Goal: Information Seeking & Learning: Learn about a topic

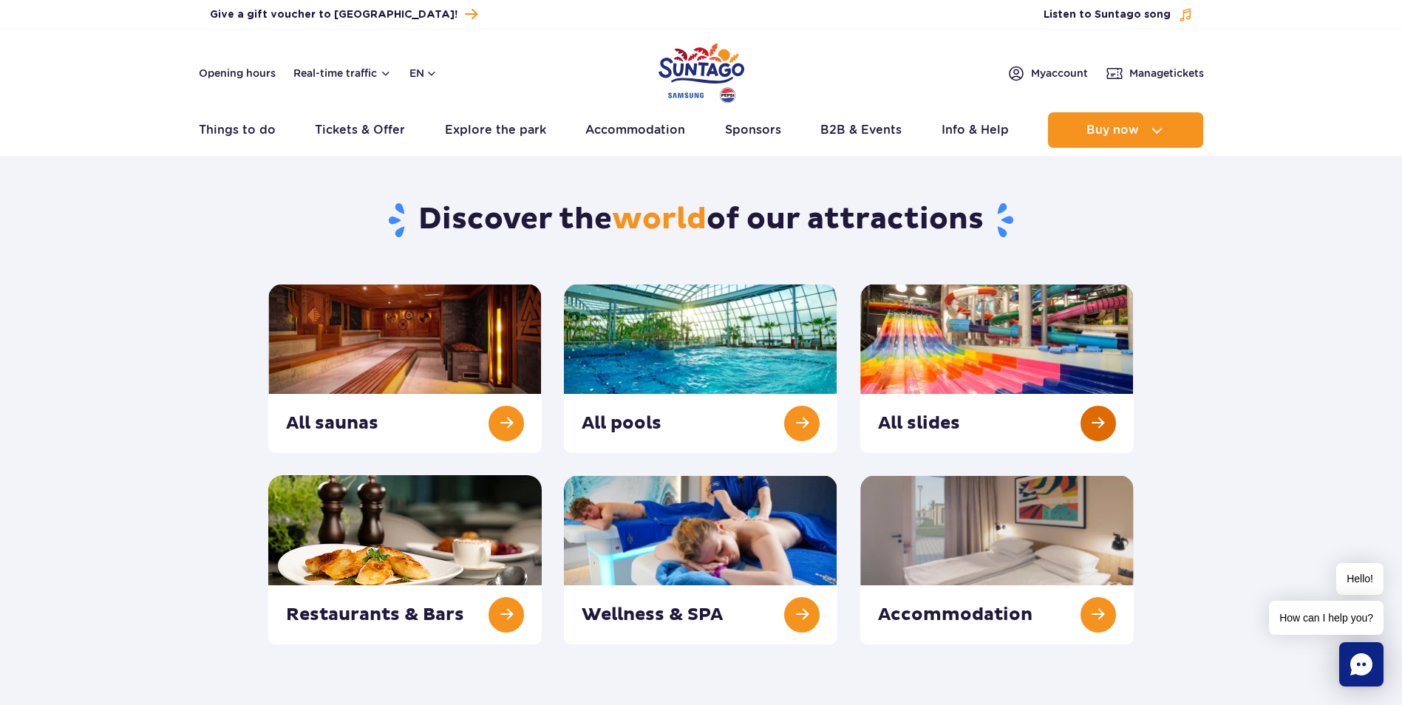
click at [942, 421] on link at bounding box center [996, 368] width 273 height 169
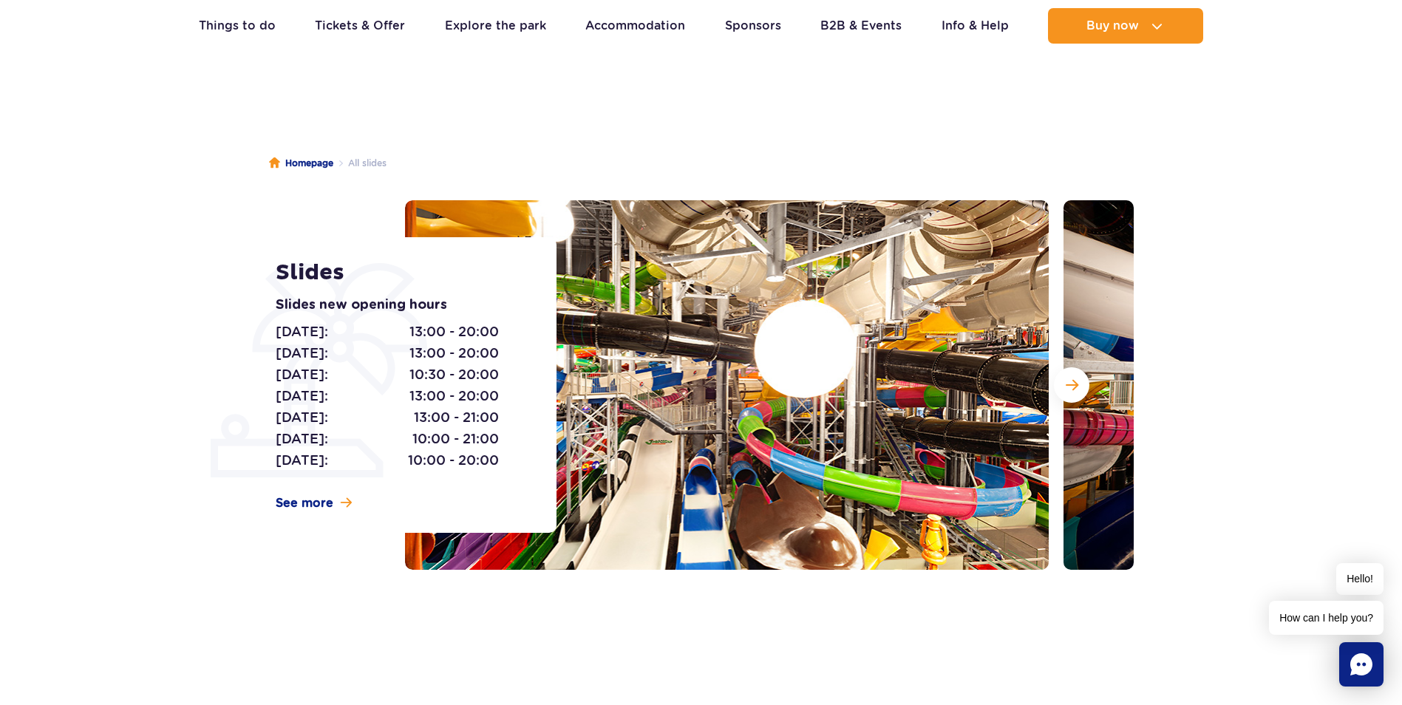
scroll to position [74, 0]
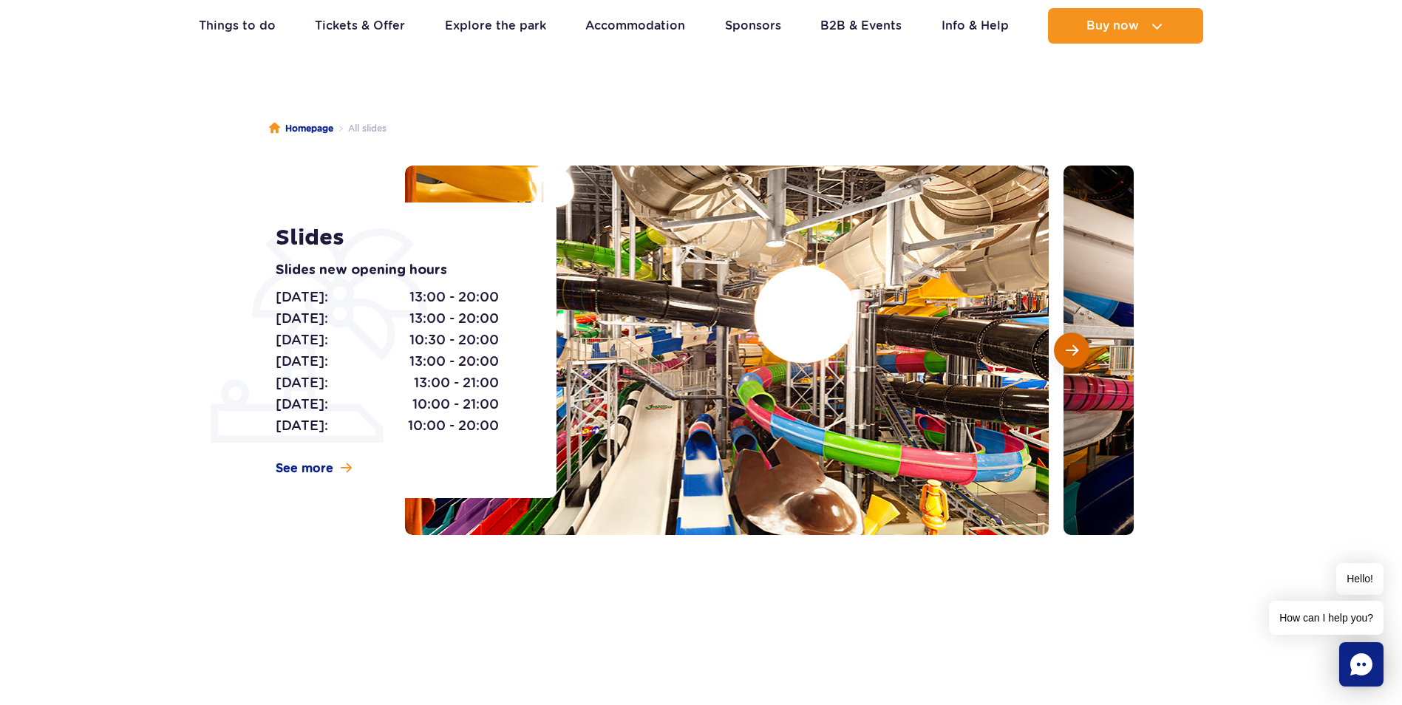
click at [1076, 353] on span "Next slide" at bounding box center [1071, 350] width 13 height 13
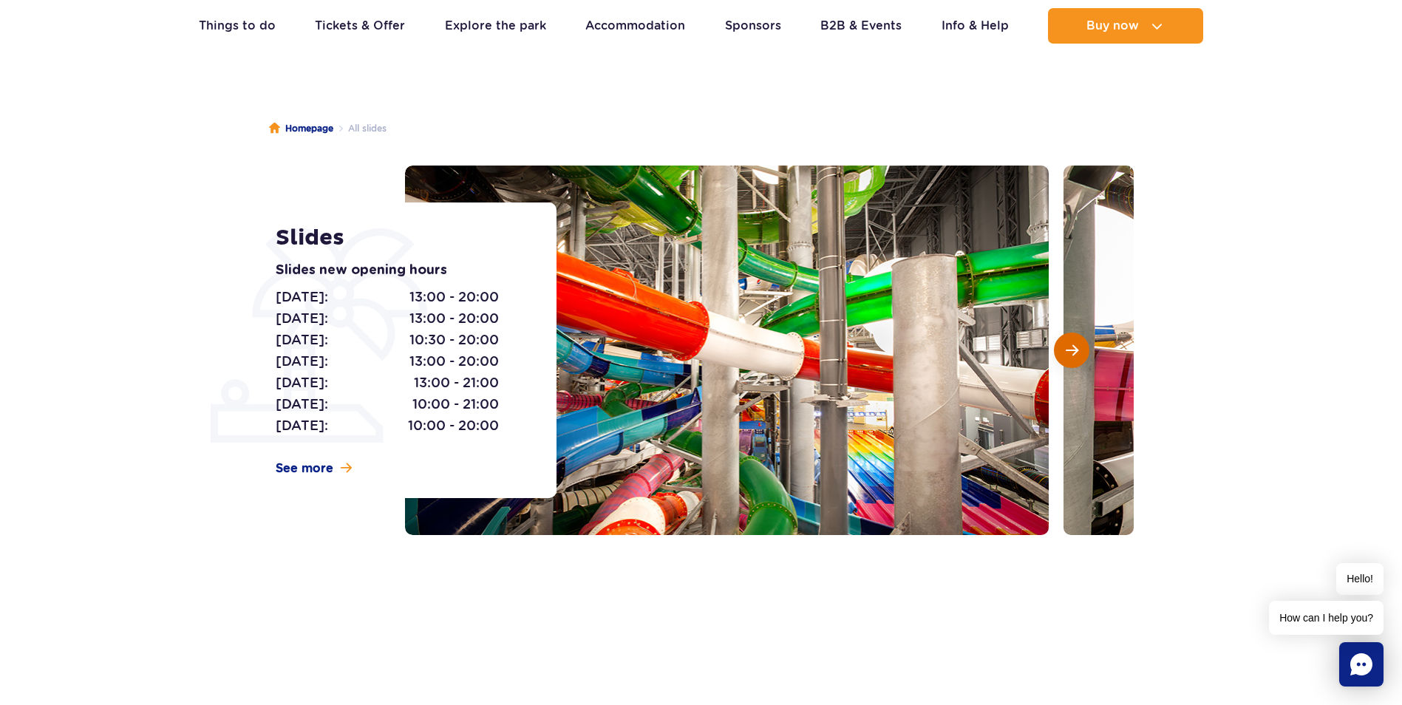
click at [1076, 353] on span "Next slide" at bounding box center [1071, 350] width 13 height 13
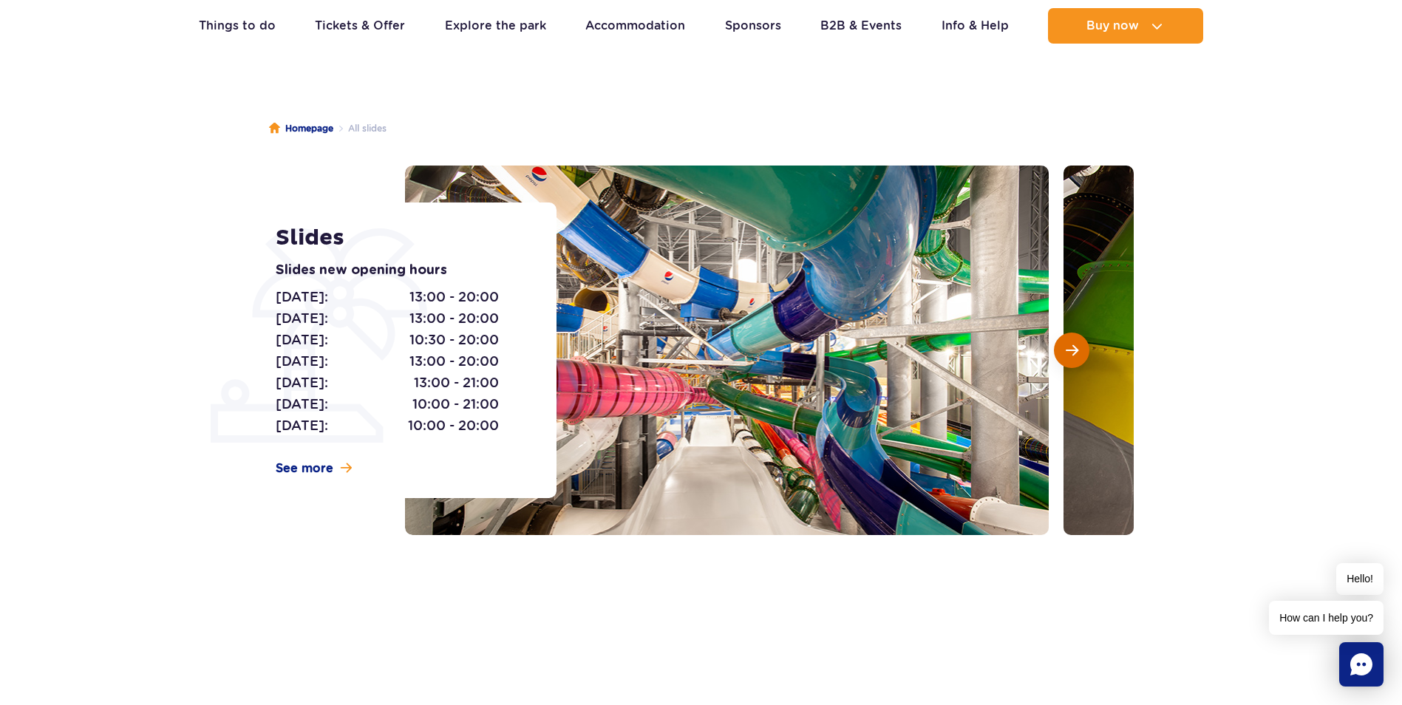
click at [1076, 353] on span "Next slide" at bounding box center [1071, 350] width 13 height 13
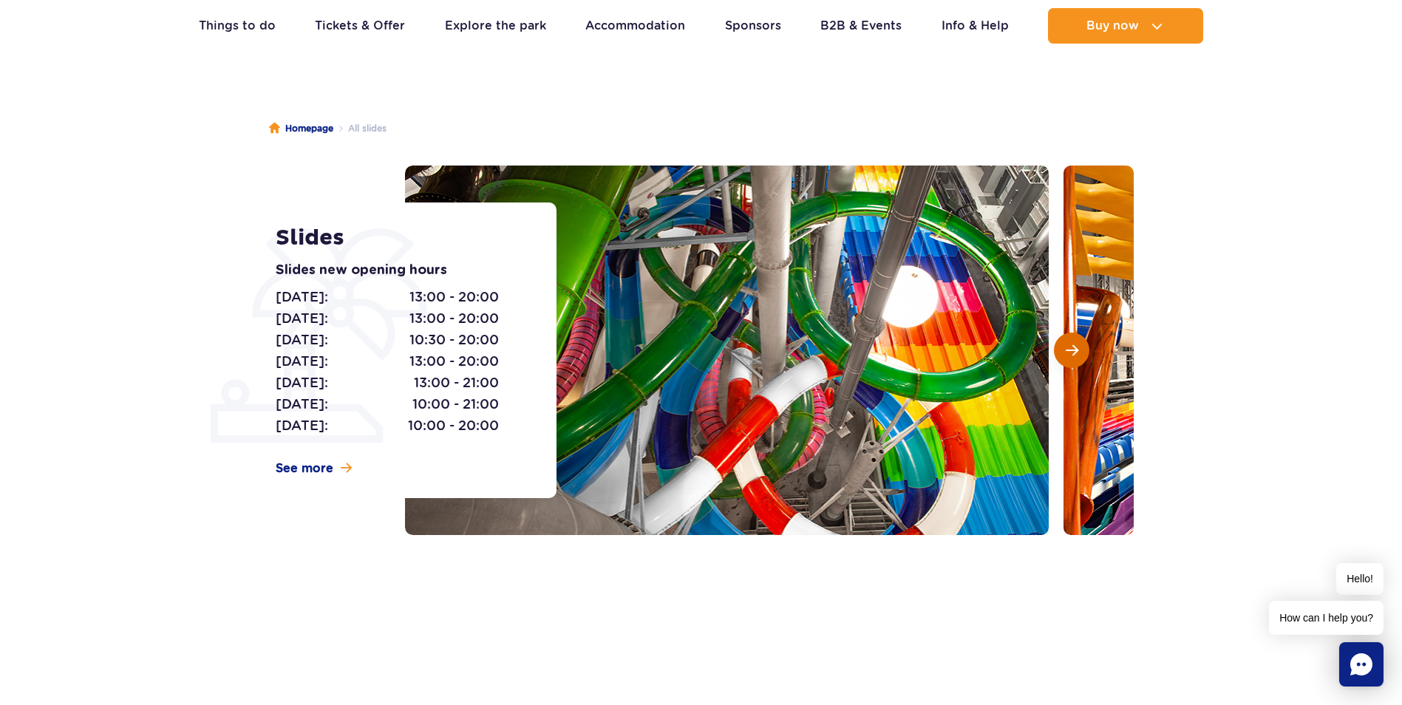
click at [1076, 353] on span "Next slide" at bounding box center [1071, 350] width 13 height 13
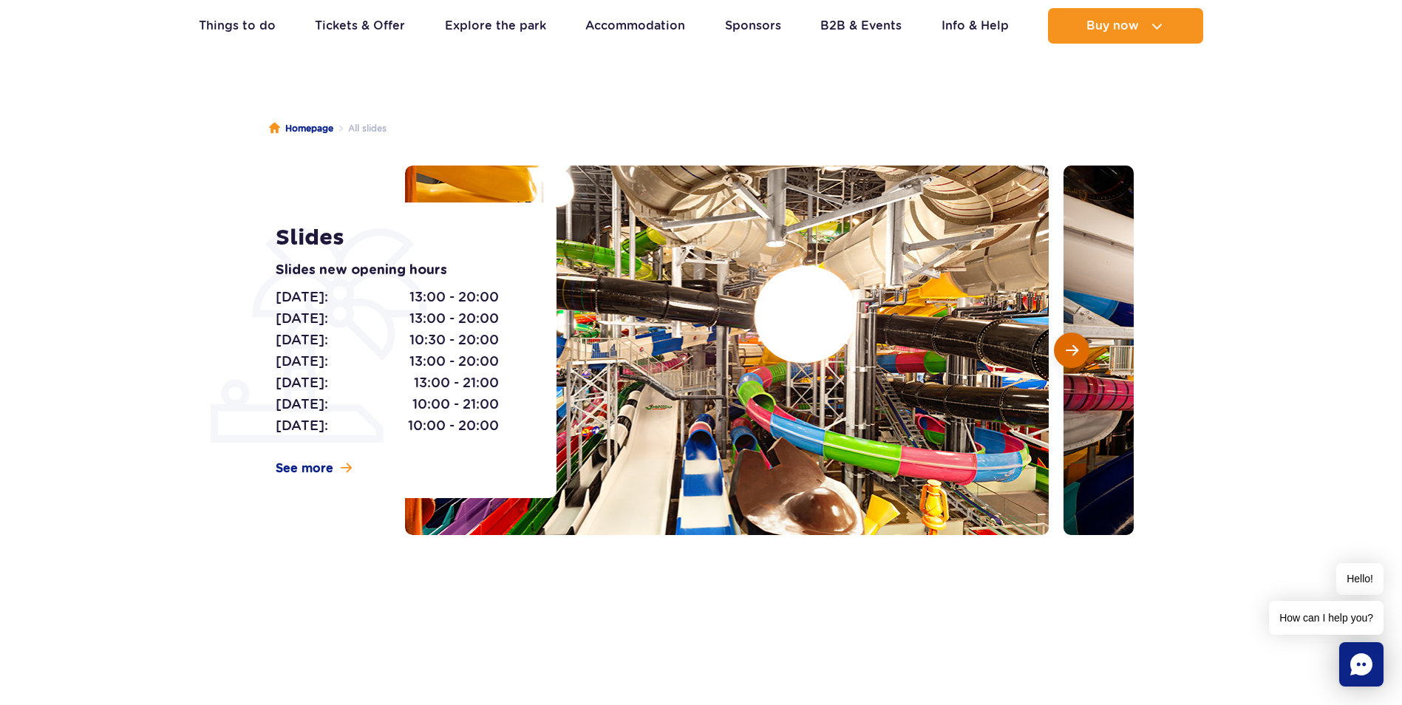
click at [1076, 353] on span "Next slide" at bounding box center [1071, 350] width 13 height 13
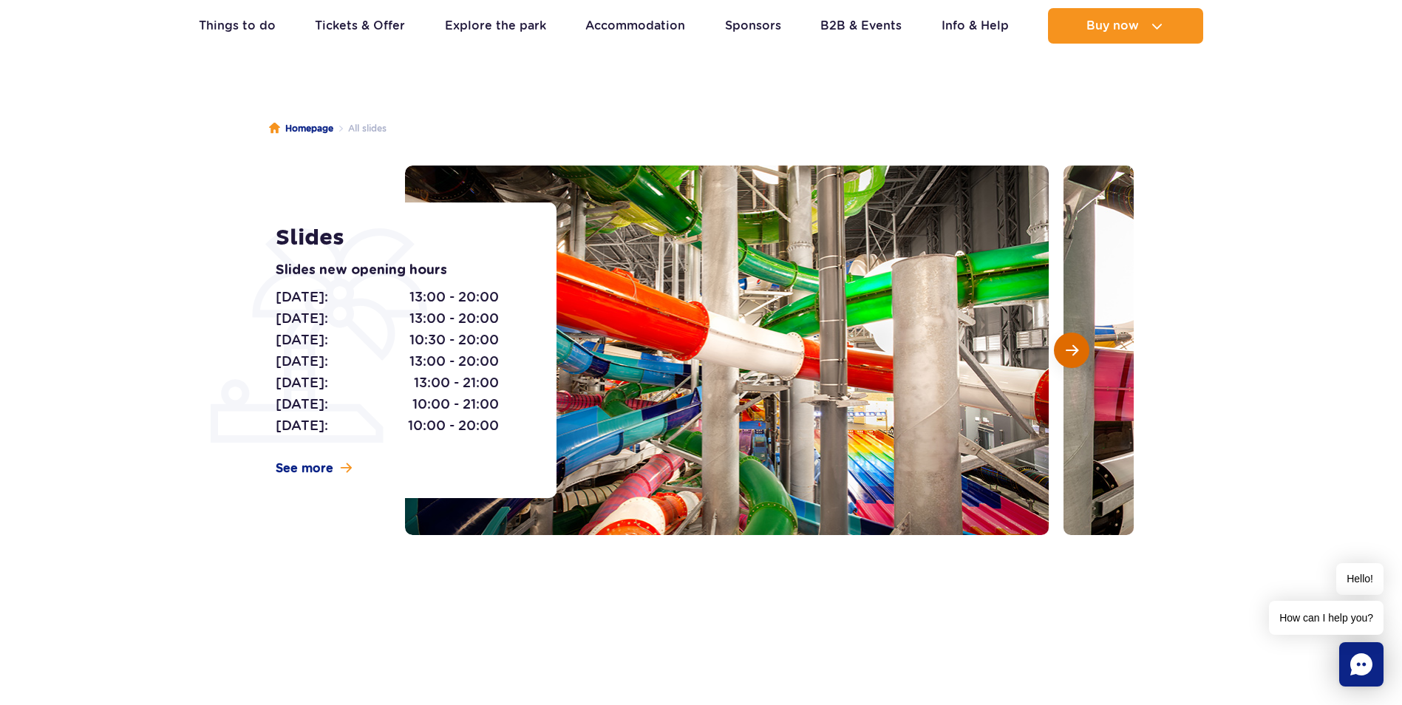
click at [1076, 353] on span "Next slide" at bounding box center [1071, 350] width 13 height 13
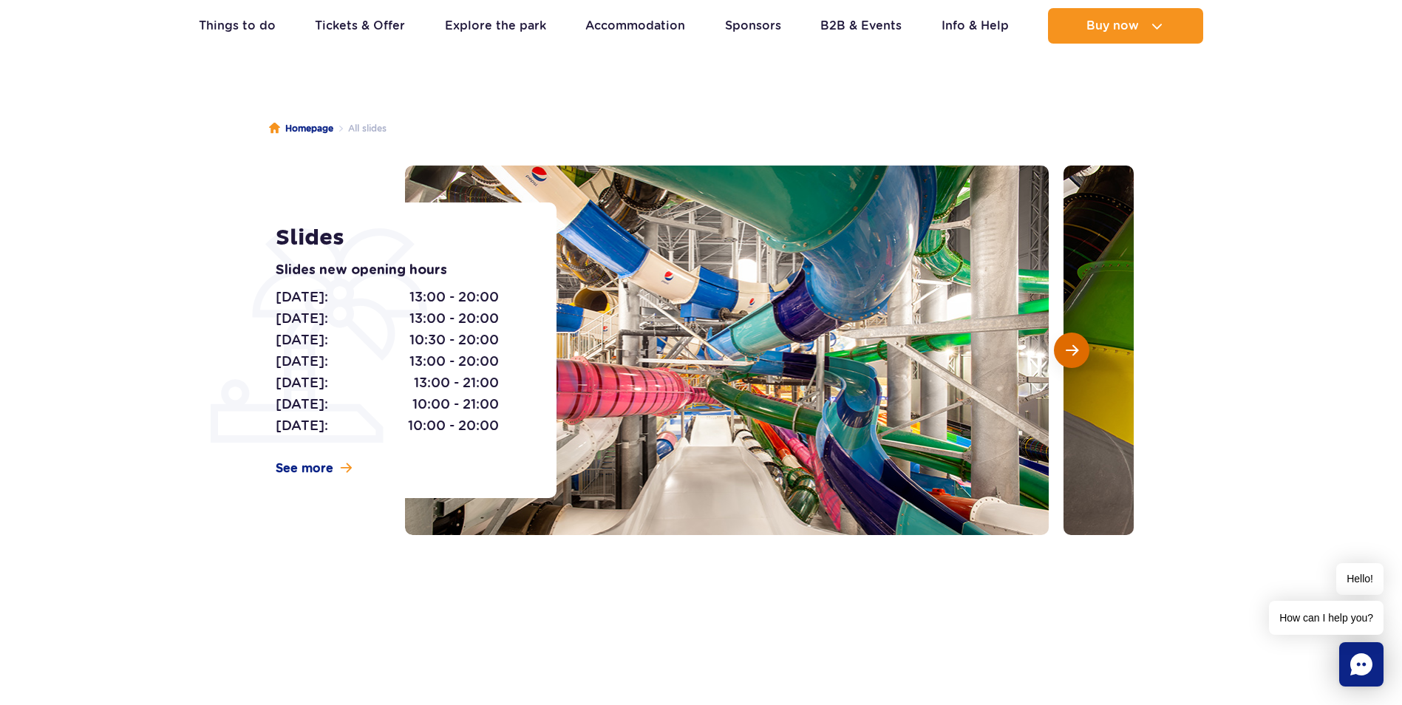
click at [1076, 353] on span "Next slide" at bounding box center [1071, 350] width 13 height 13
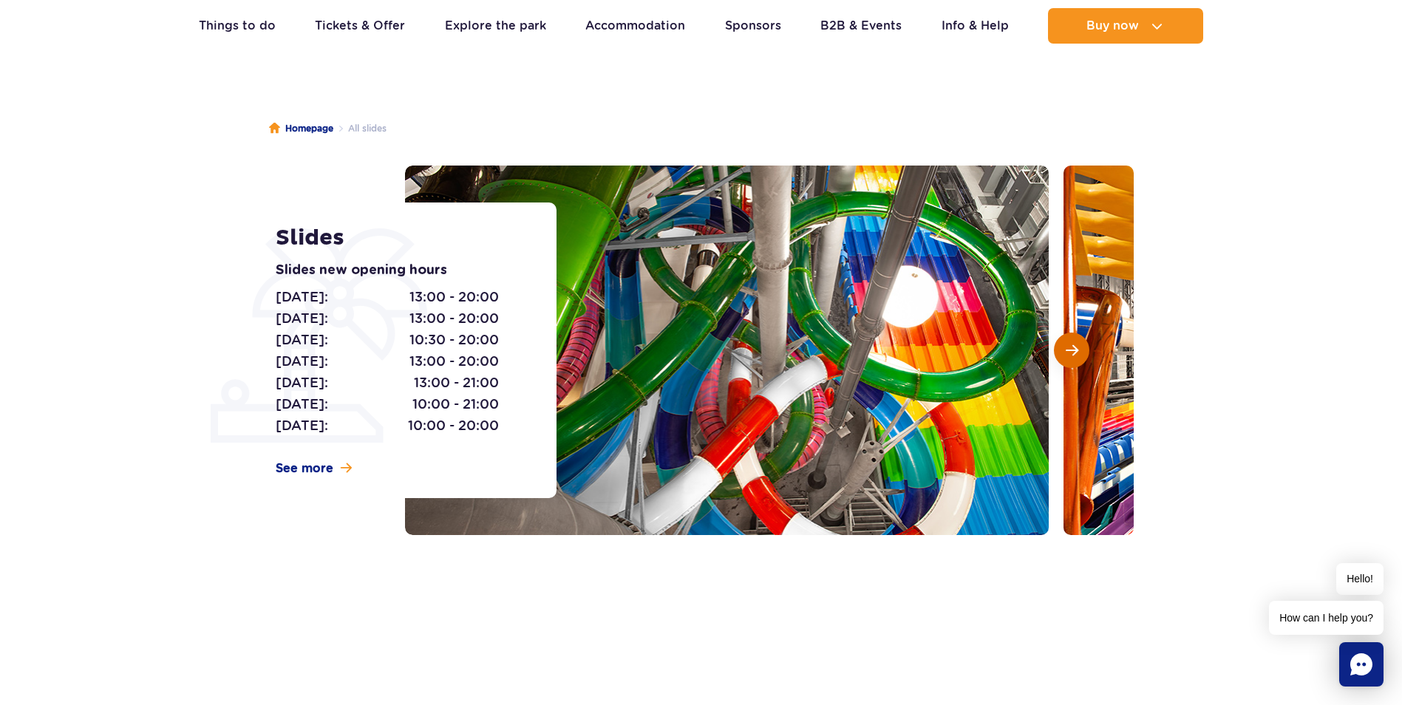
click at [1076, 353] on span "Next slide" at bounding box center [1071, 350] width 13 height 13
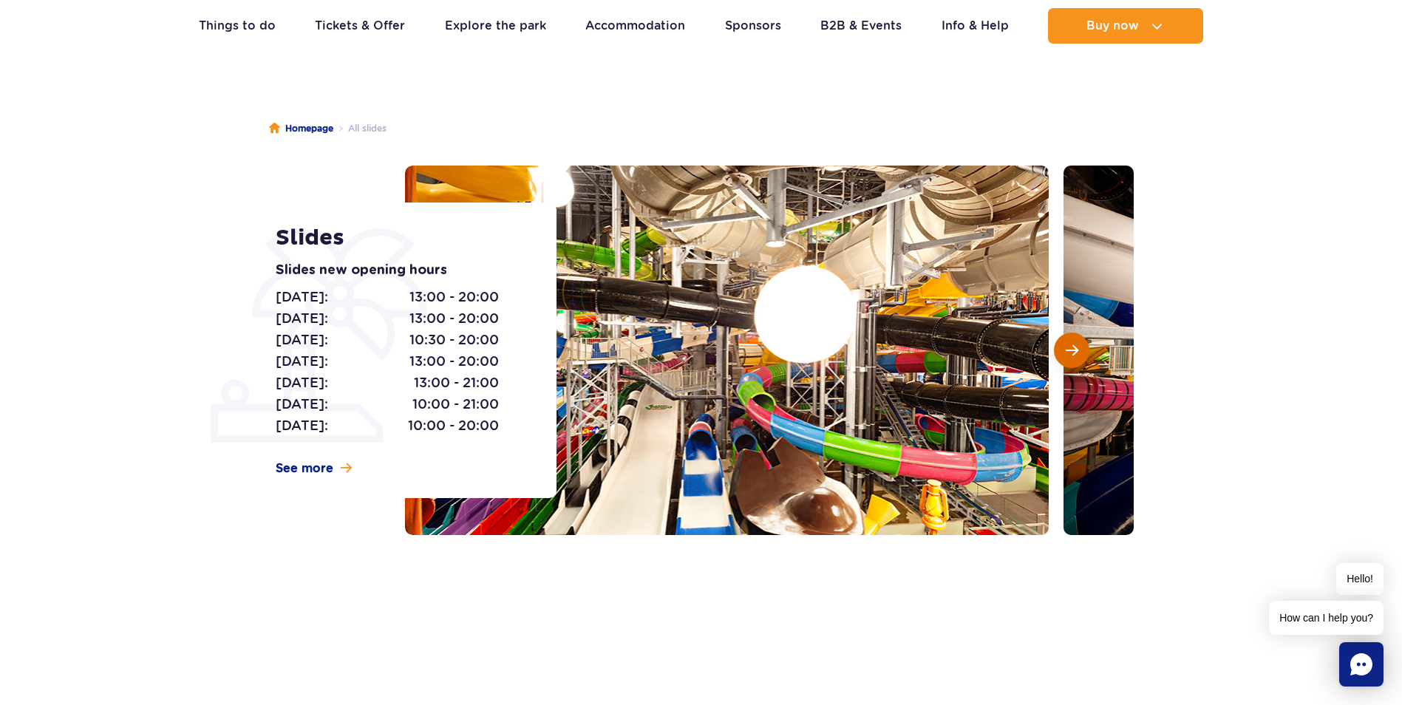
click at [1076, 353] on span "Next slide" at bounding box center [1071, 350] width 13 height 13
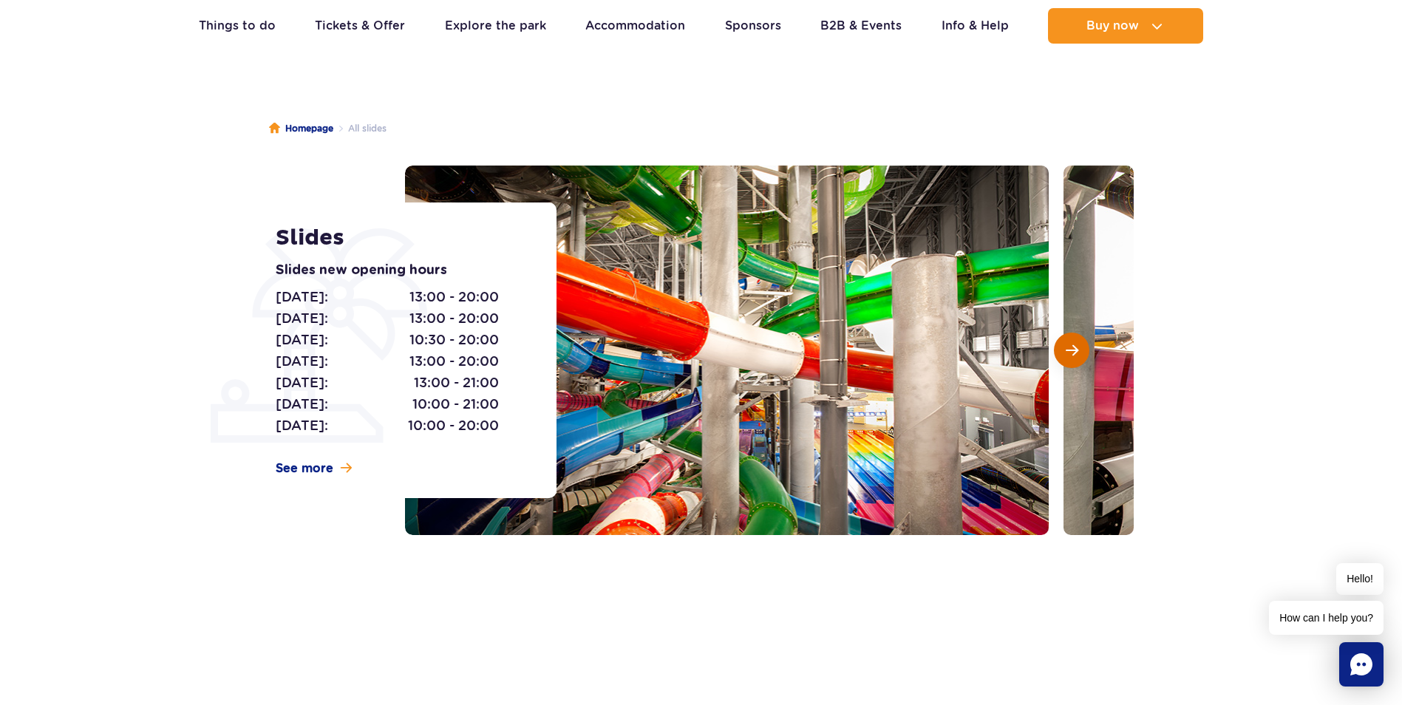
click at [1076, 353] on span "Next slide" at bounding box center [1071, 350] width 13 height 13
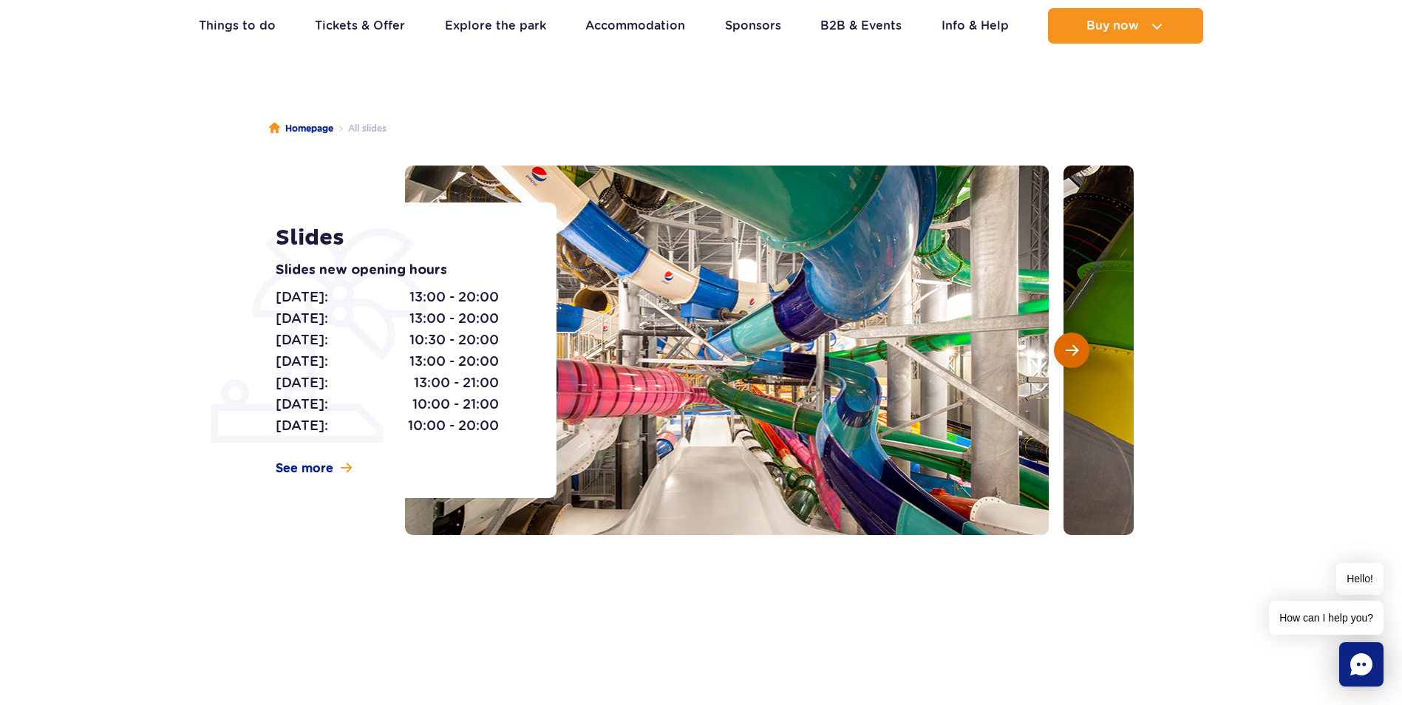
click at [1076, 353] on span "Next slide" at bounding box center [1071, 350] width 13 height 13
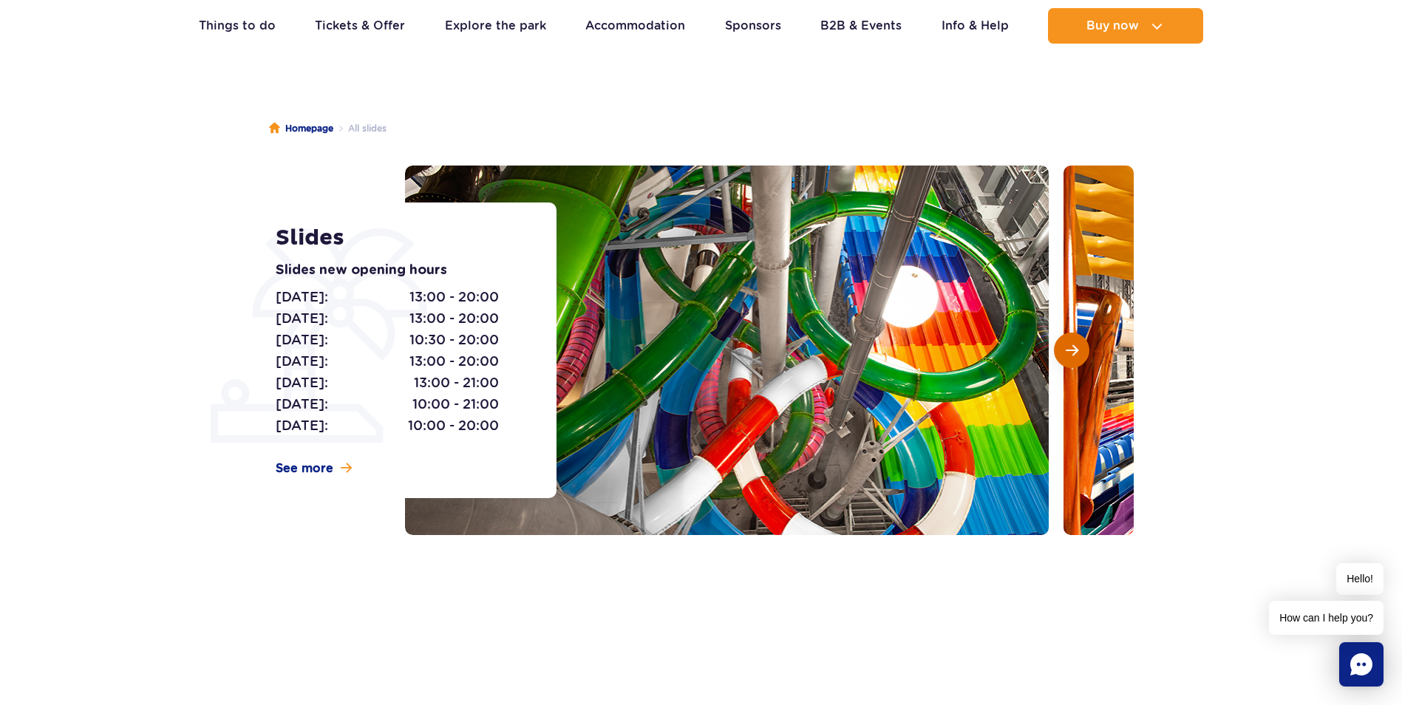
click at [1076, 353] on span "Next slide" at bounding box center [1071, 350] width 13 height 13
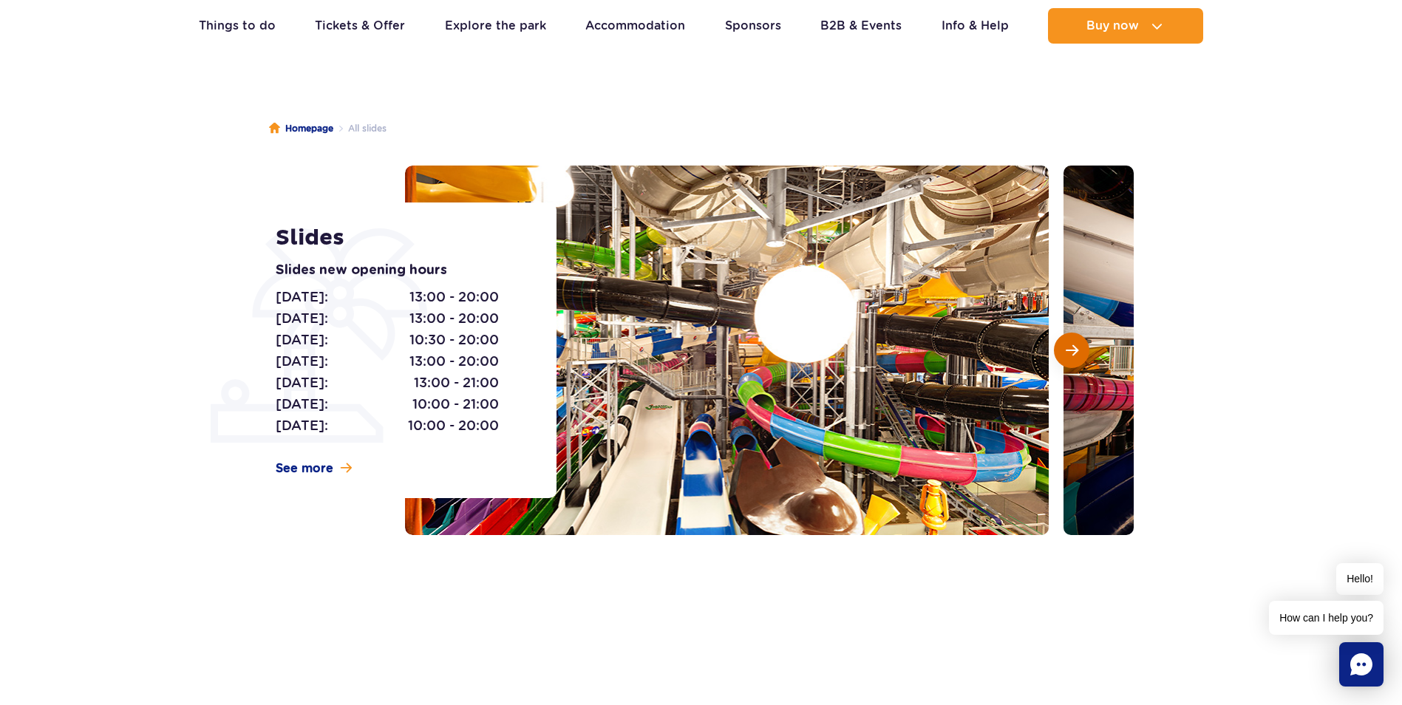
click at [1076, 353] on span "Next slide" at bounding box center [1071, 350] width 13 height 13
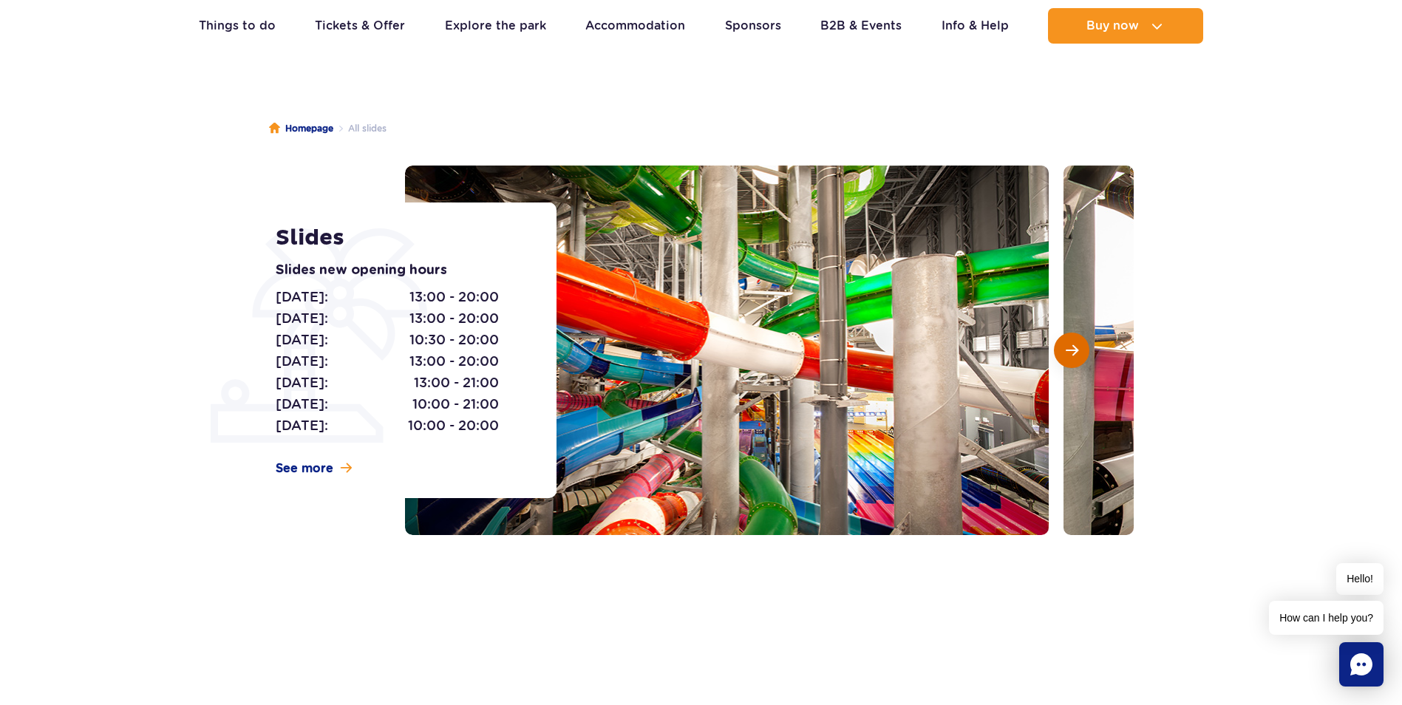
click at [1076, 353] on span "Next slide" at bounding box center [1071, 350] width 13 height 13
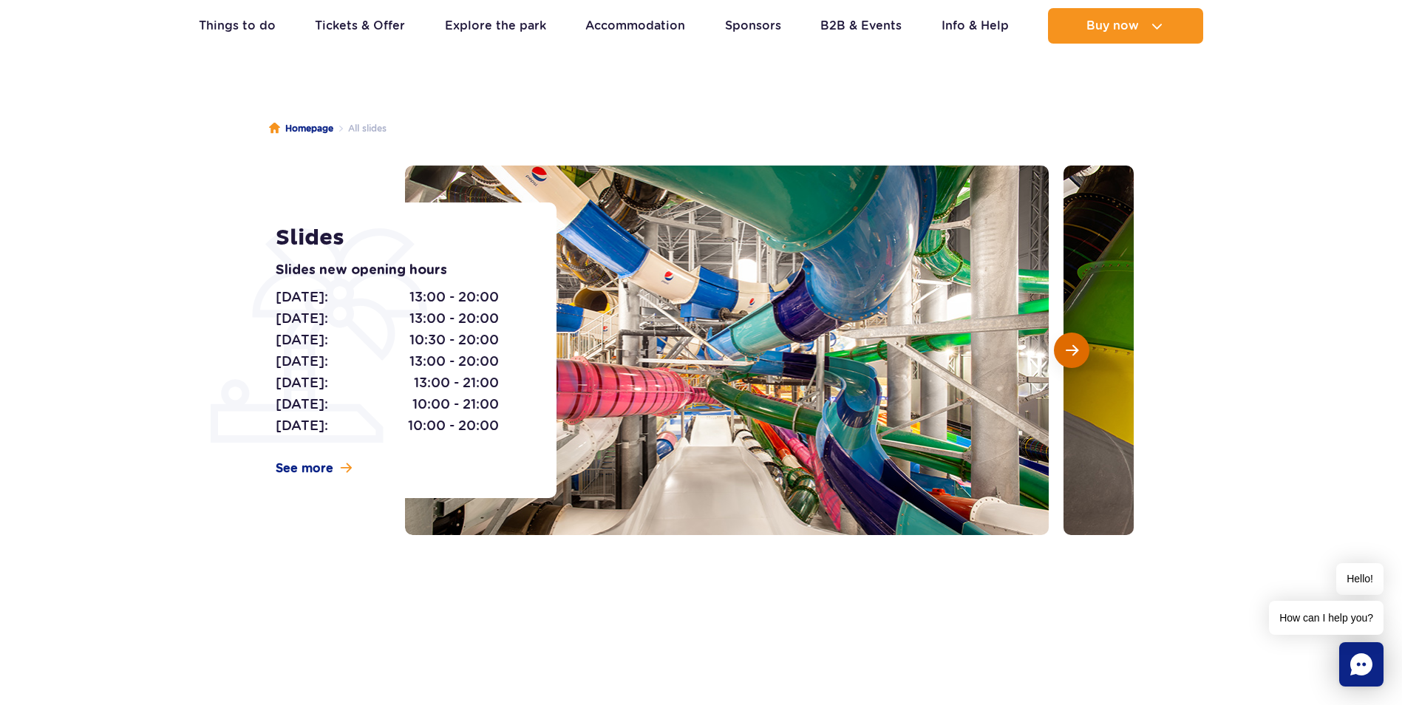
click at [1076, 353] on span "Next slide" at bounding box center [1071, 350] width 13 height 13
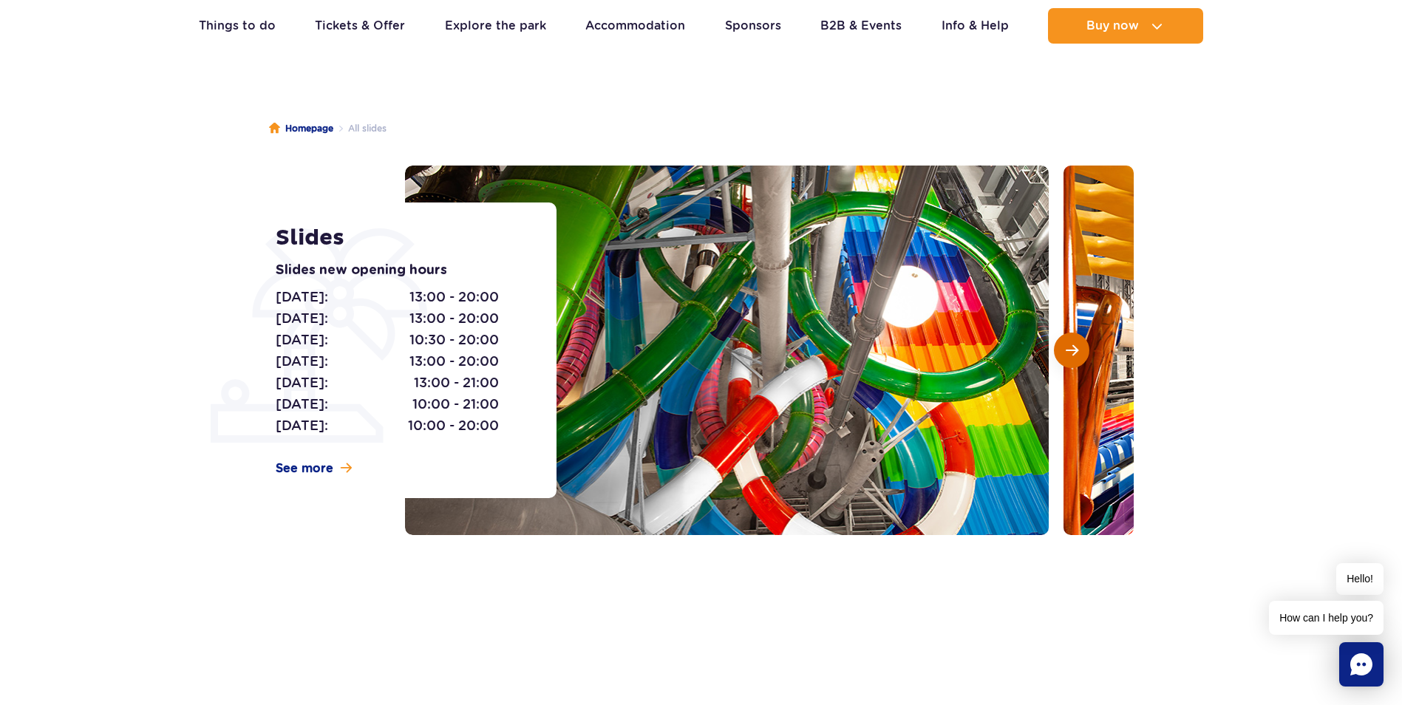
click at [1076, 353] on span "Next slide" at bounding box center [1071, 350] width 13 height 13
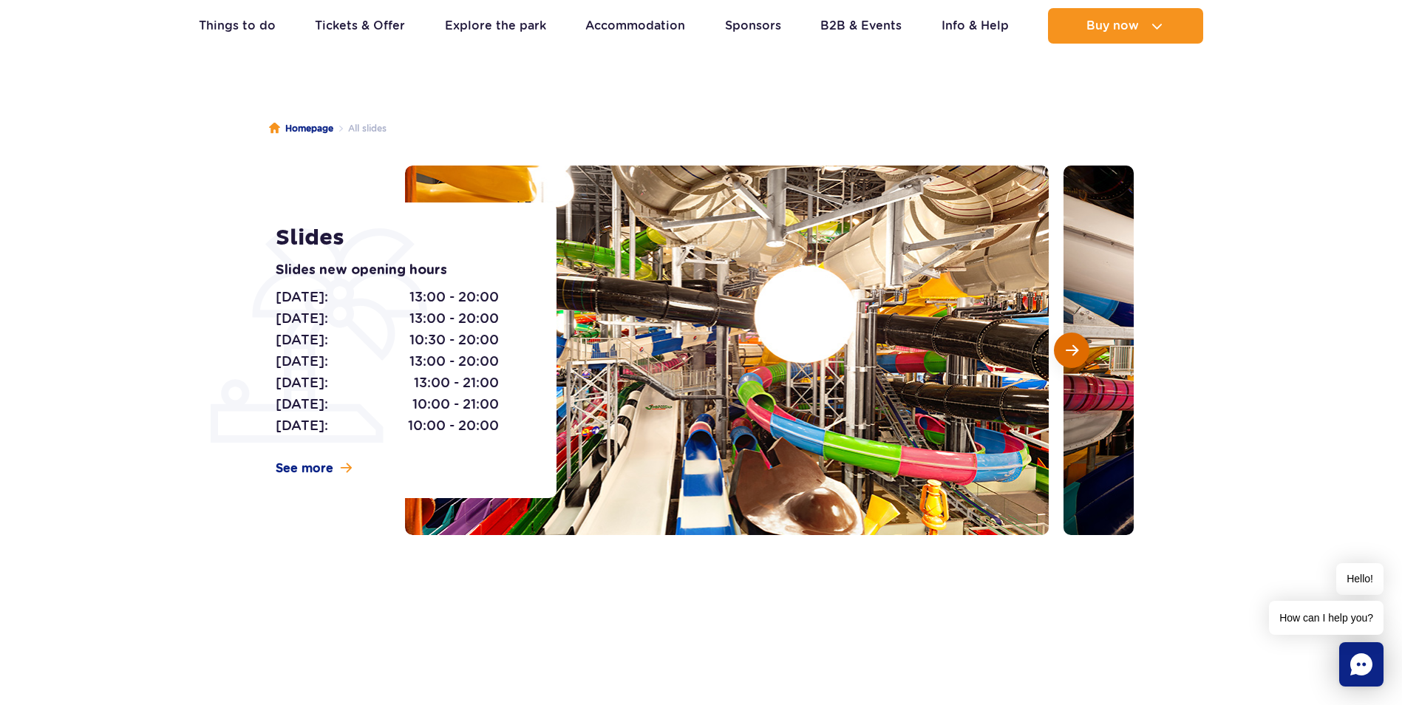
click at [1076, 353] on span "Next slide" at bounding box center [1071, 350] width 13 height 13
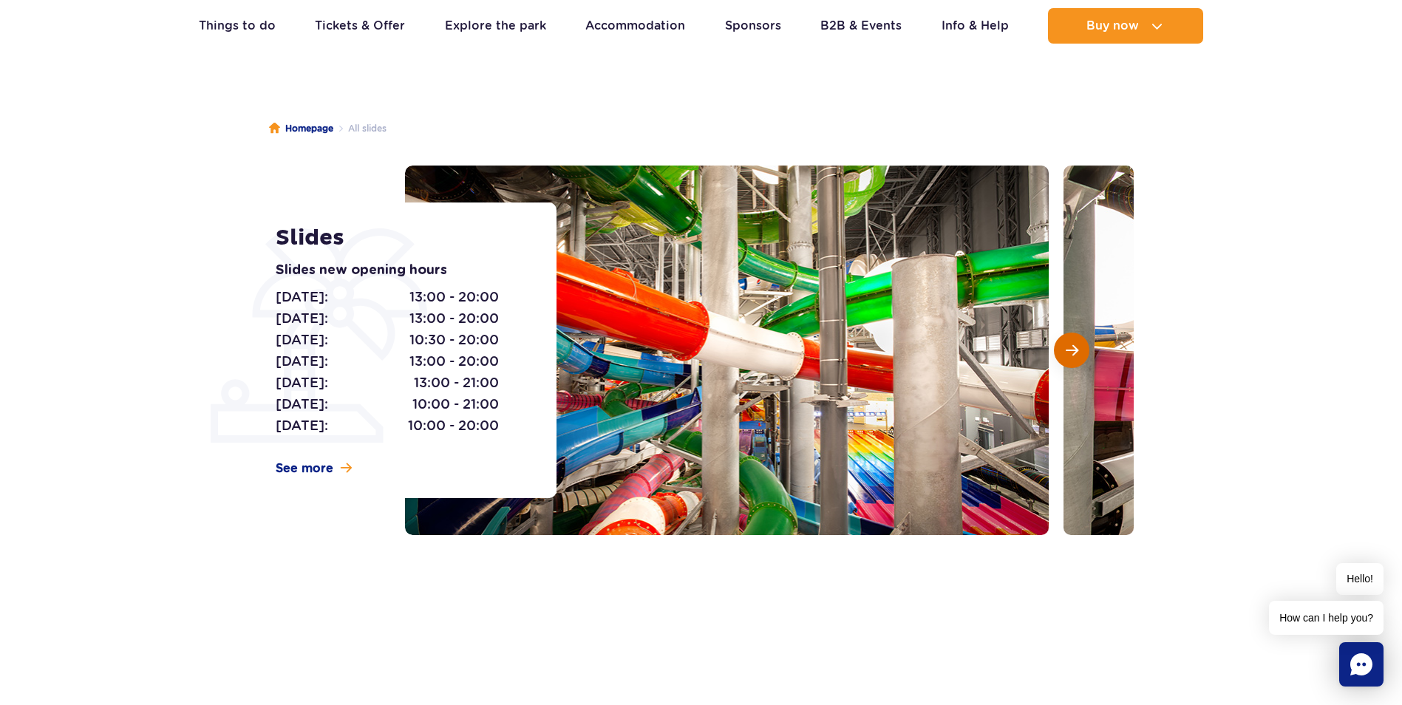
click at [1076, 353] on span "Next slide" at bounding box center [1071, 350] width 13 height 13
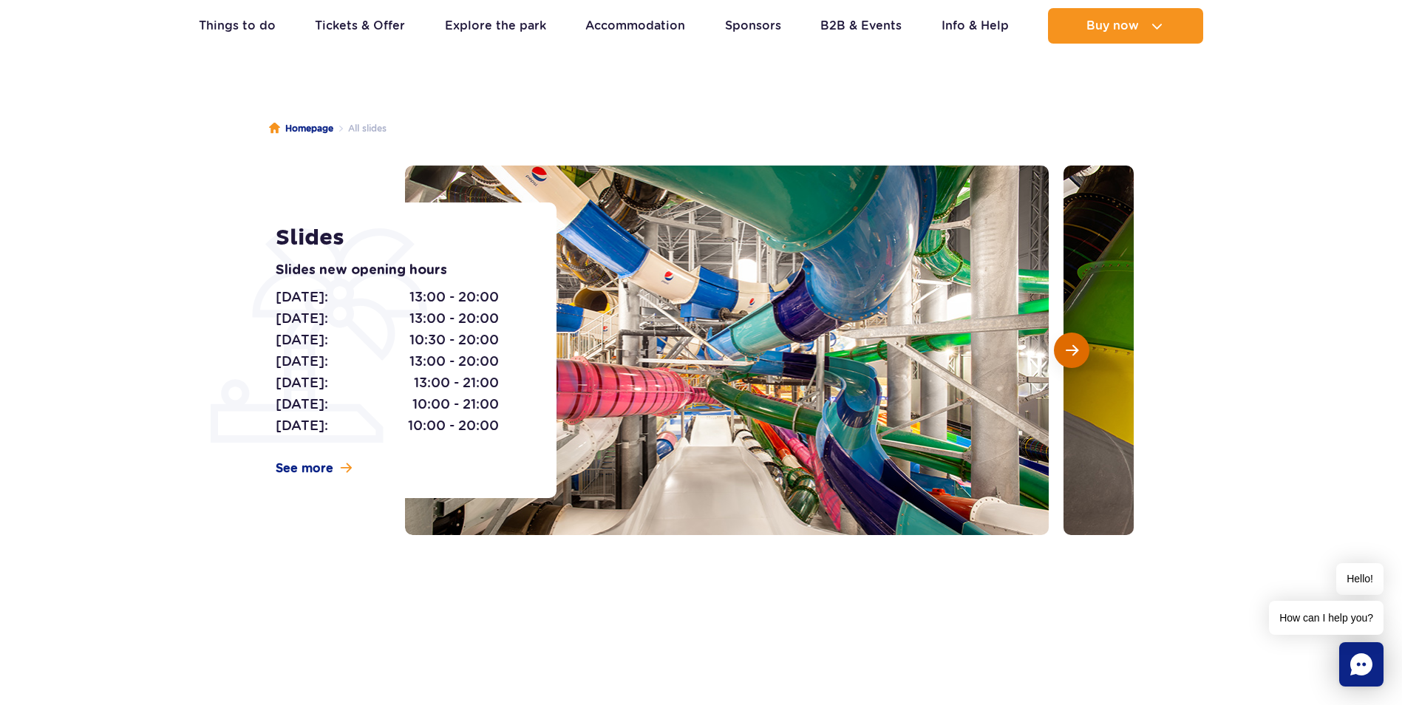
click at [1076, 353] on span "Next slide" at bounding box center [1071, 350] width 13 height 13
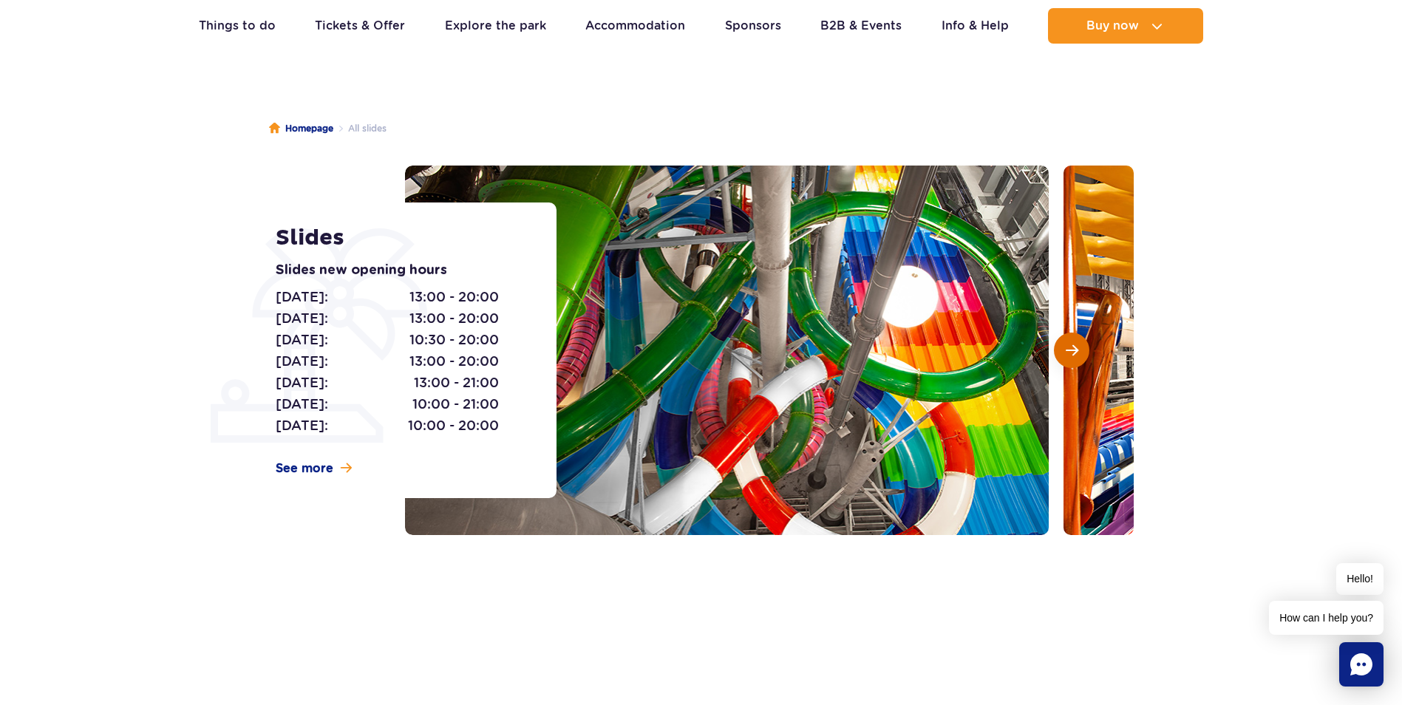
click at [1076, 353] on span "Next slide" at bounding box center [1071, 350] width 13 height 13
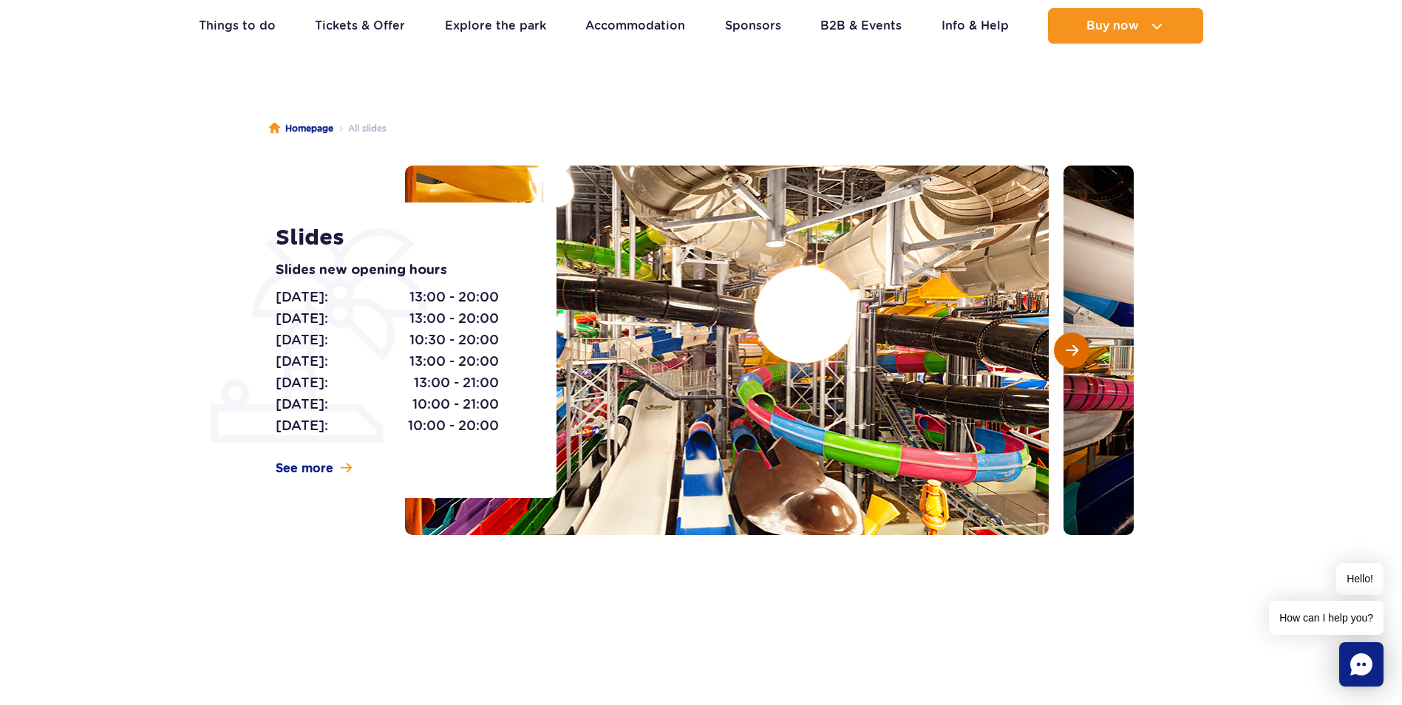
click at [1076, 353] on span "Next slide" at bounding box center [1071, 350] width 13 height 13
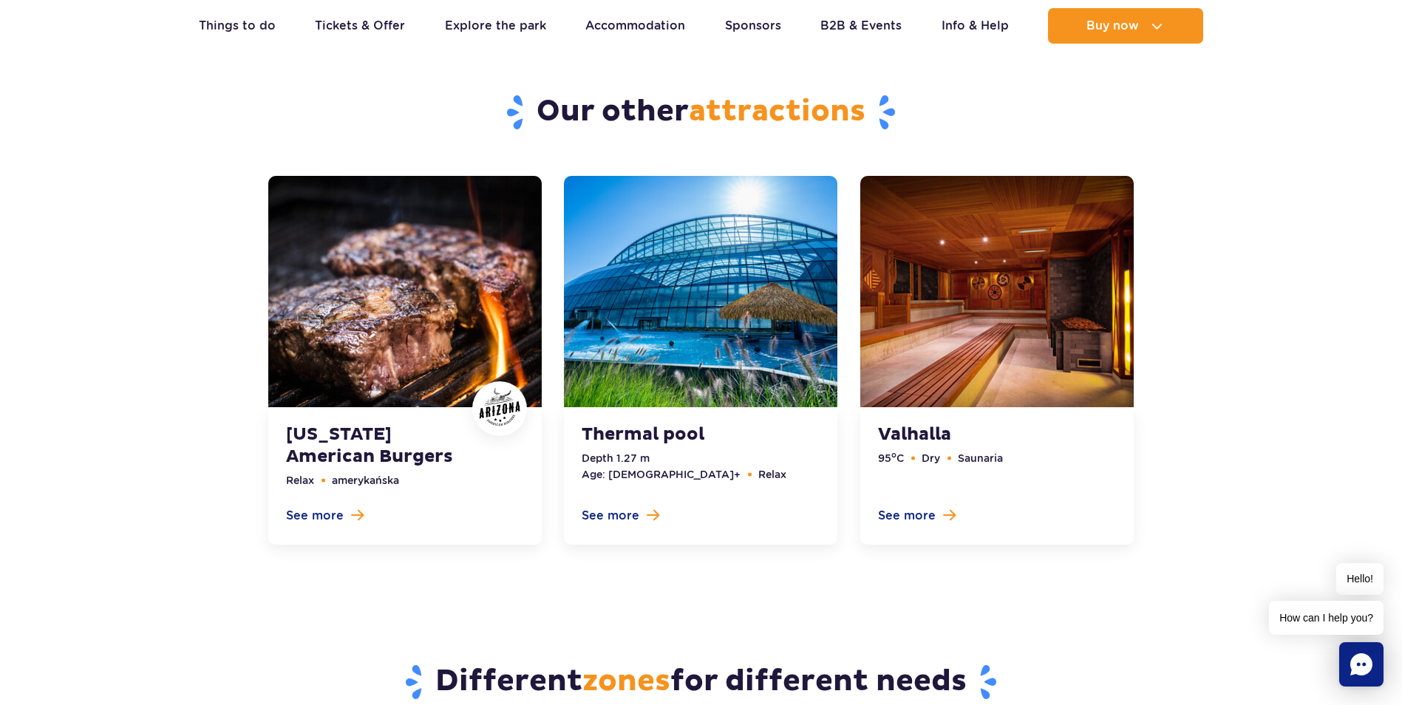
scroll to position [4581, 0]
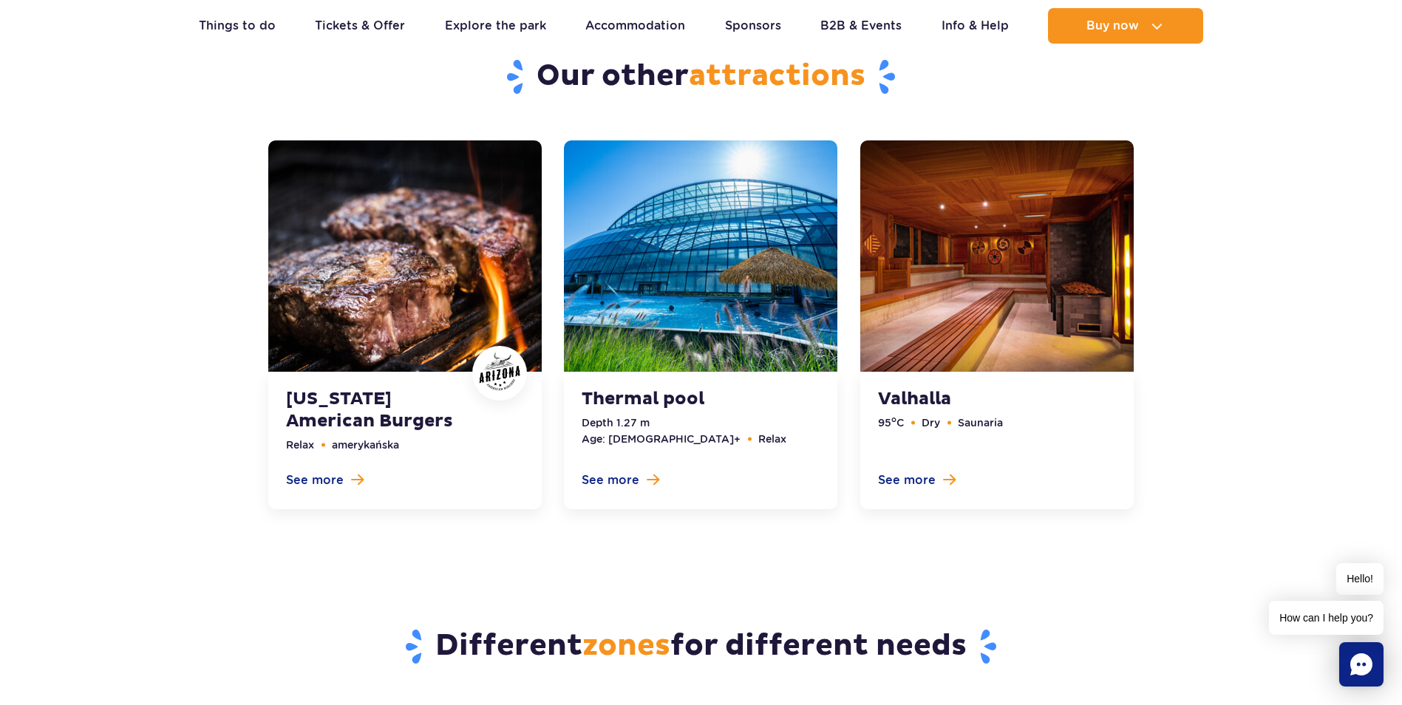
click at [684, 222] on link at bounding box center [700, 324] width 273 height 369
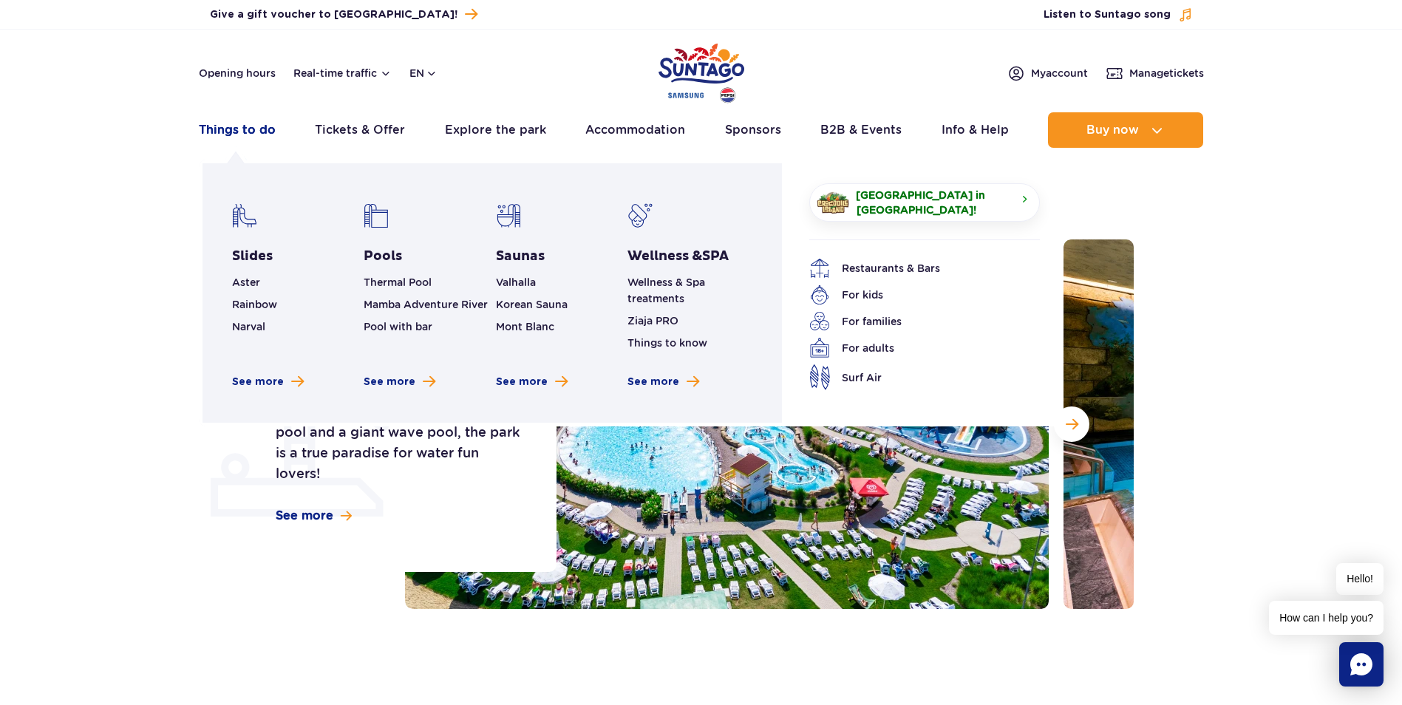
click at [215, 131] on link "Things to do" at bounding box center [237, 129] width 77 height 35
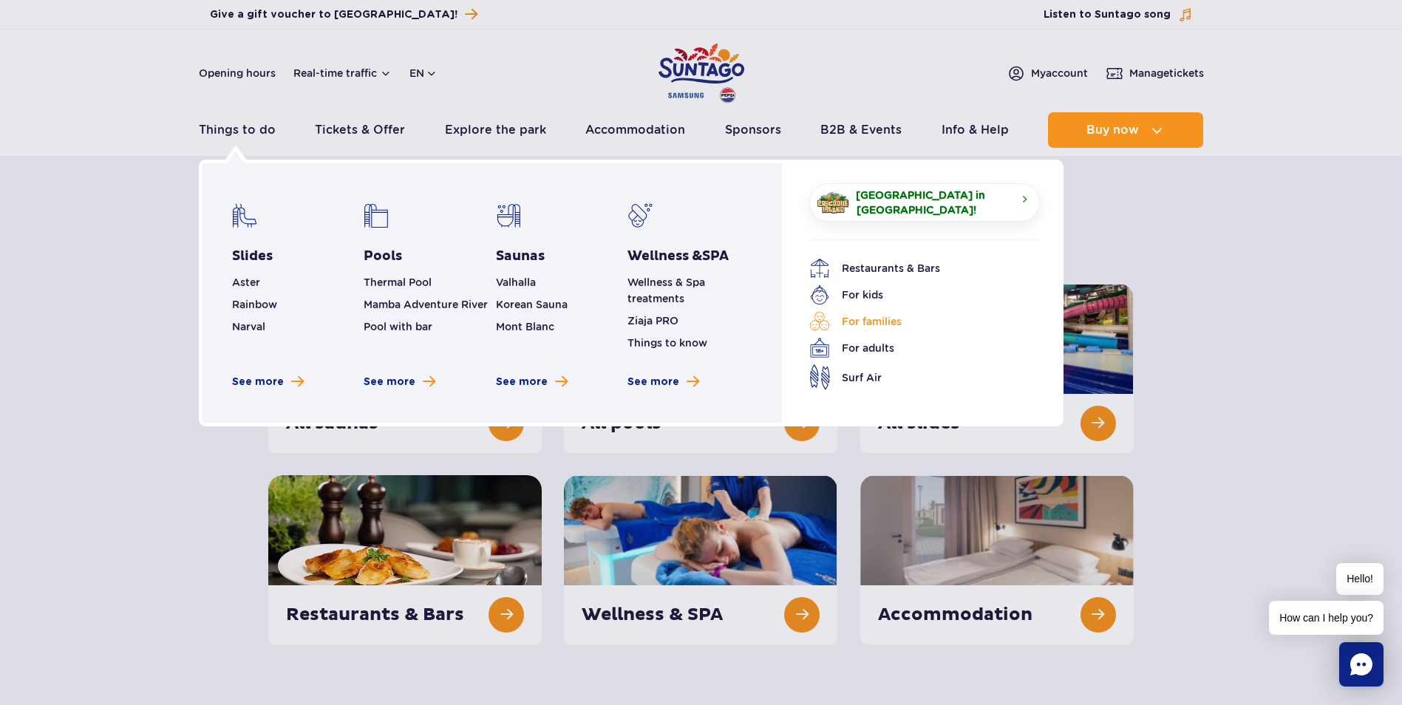
click at [875, 319] on link "For families" at bounding box center [913, 321] width 208 height 21
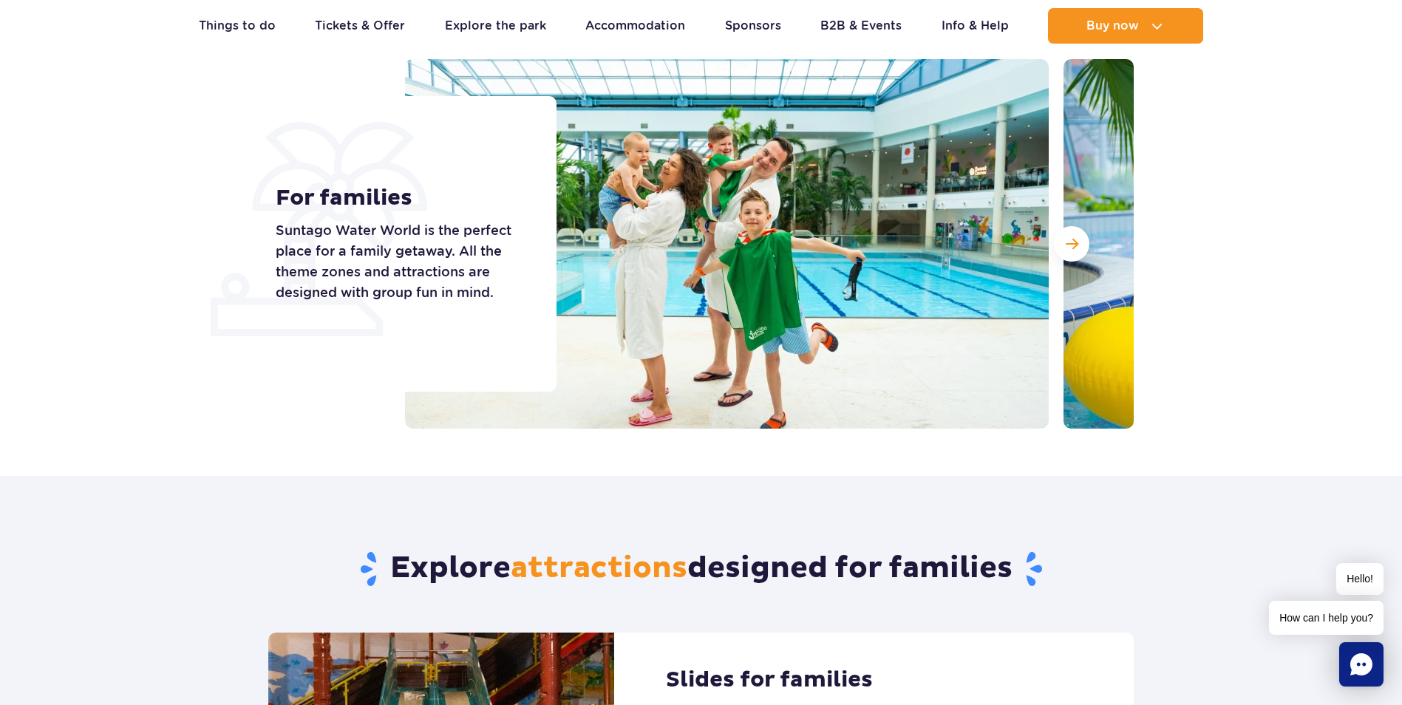
scroll to position [148, 0]
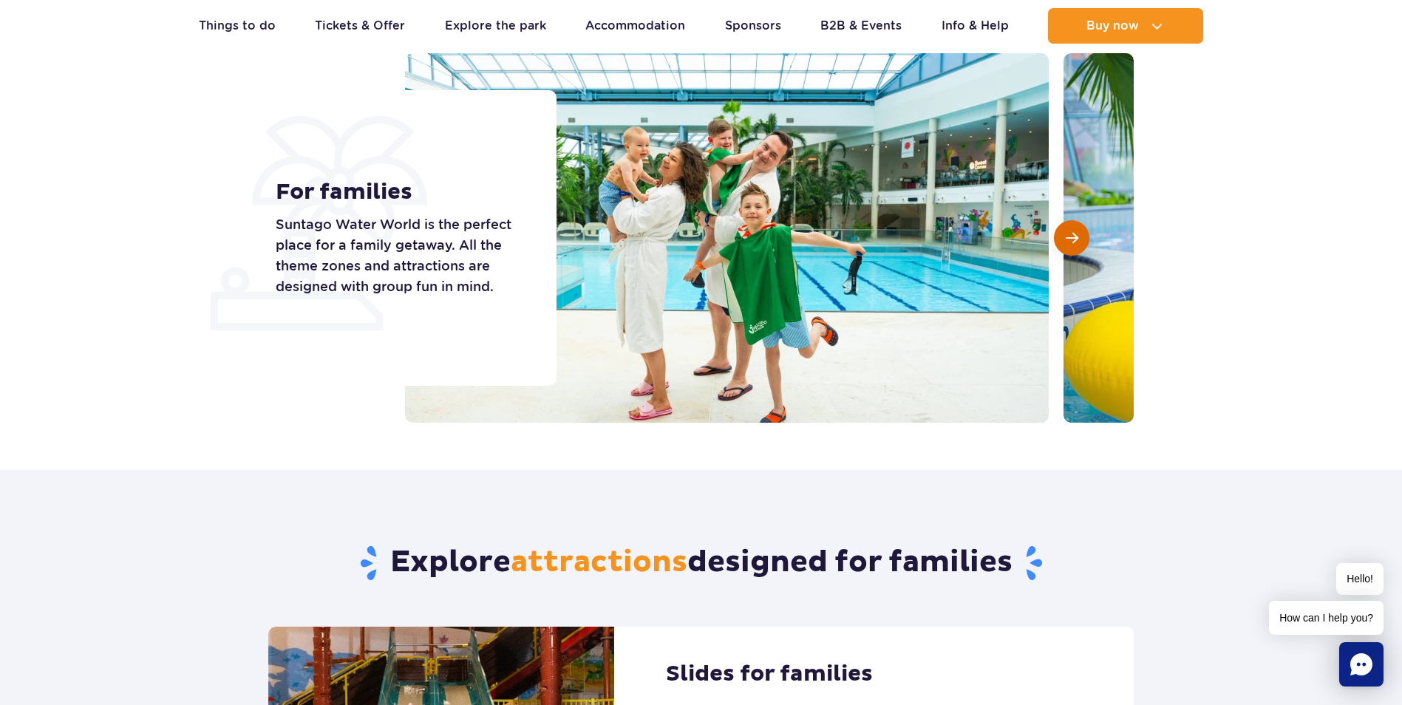
click at [1069, 245] on button "Next slide" at bounding box center [1071, 237] width 35 height 35
click at [1069, 245] on span "Next slide" at bounding box center [1071, 237] width 13 height 13
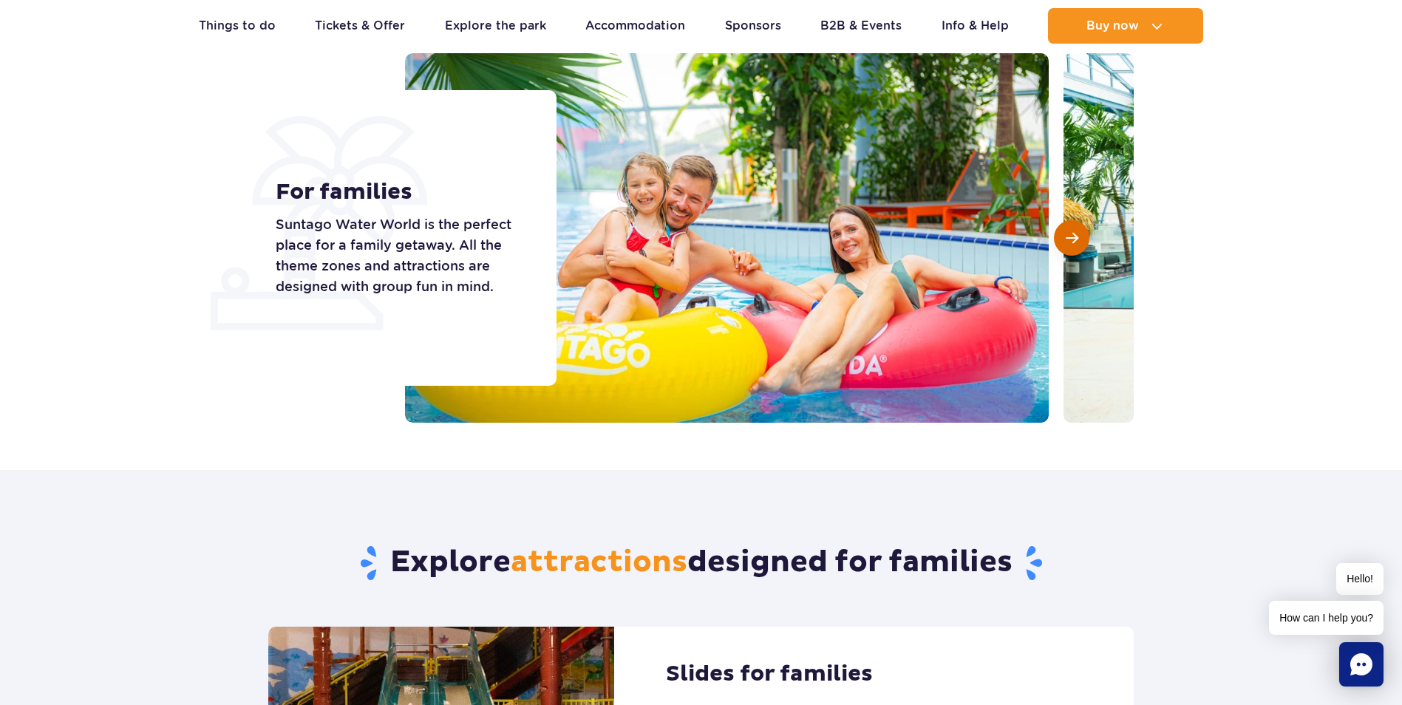
click at [1069, 245] on span "Next slide" at bounding box center [1071, 237] width 13 height 13
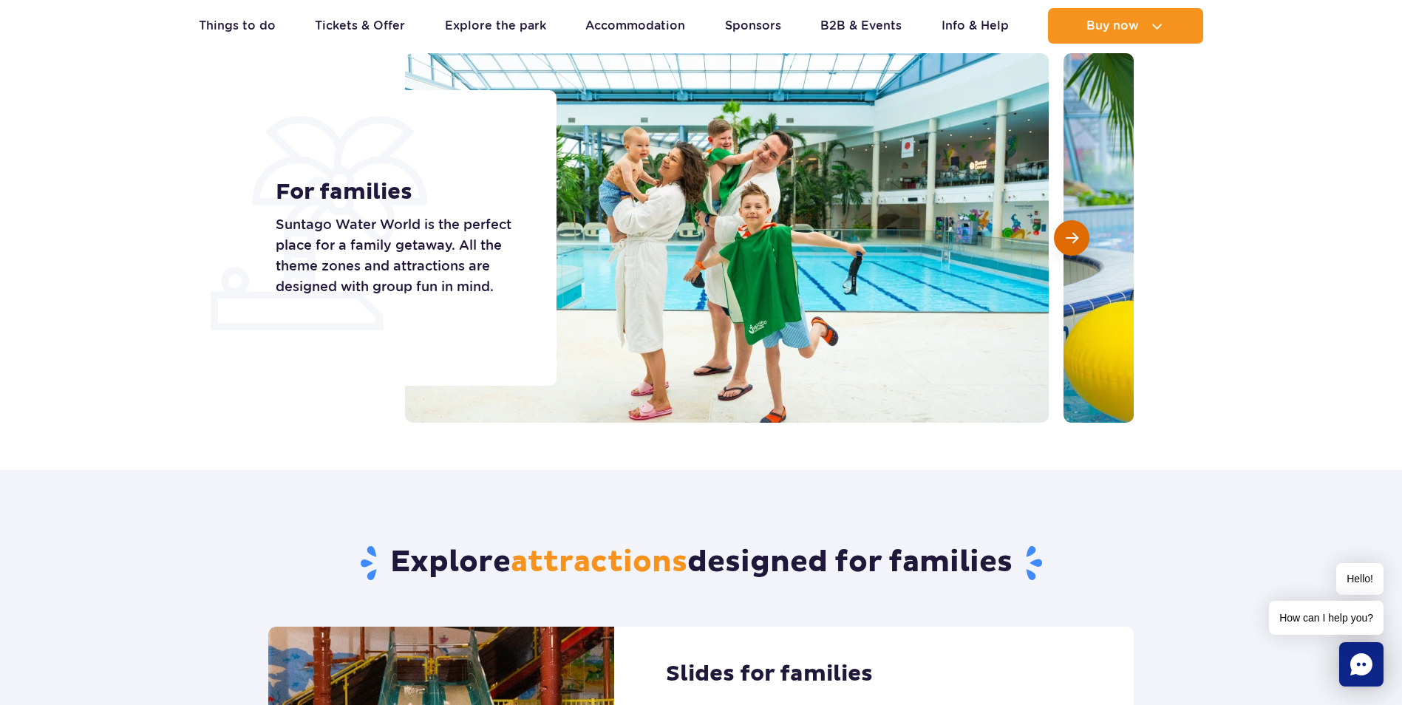
click at [1069, 245] on span "Next slide" at bounding box center [1071, 237] width 13 height 13
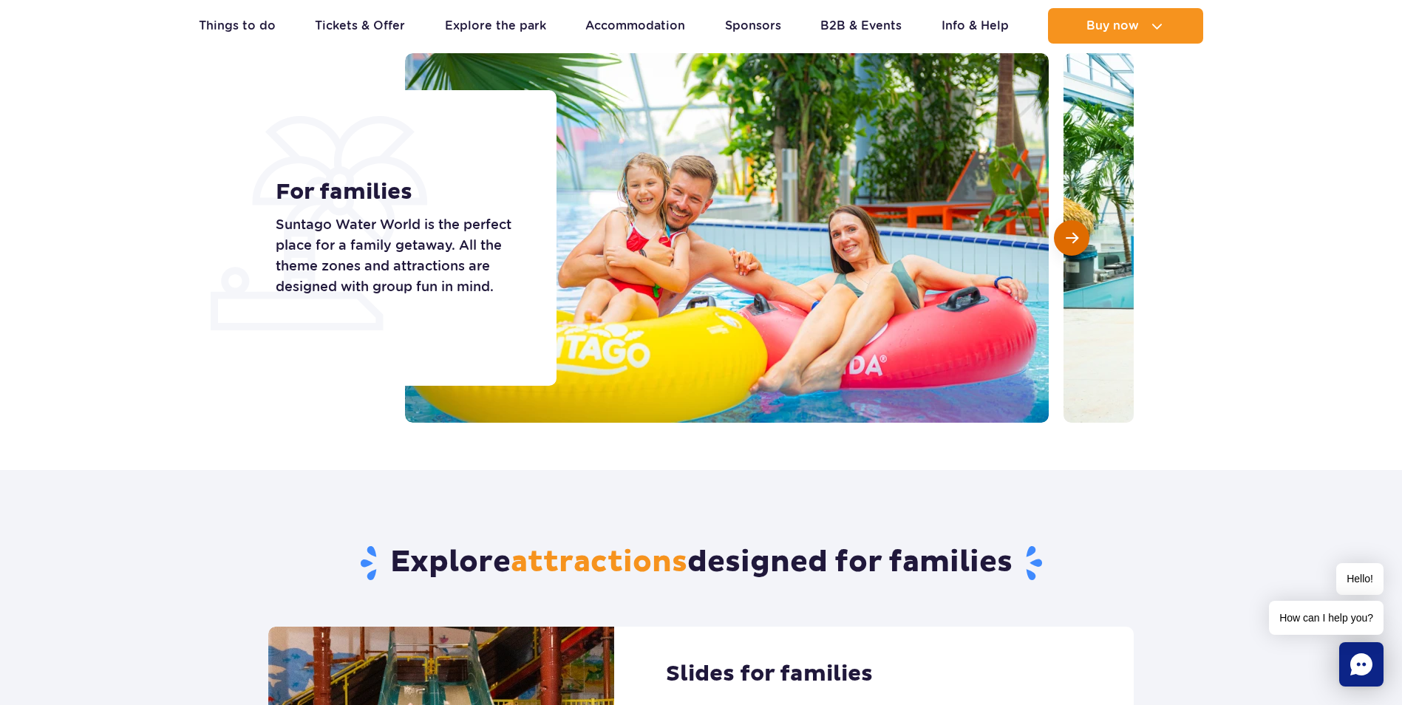
click at [1069, 245] on span "Next slide" at bounding box center [1071, 237] width 13 height 13
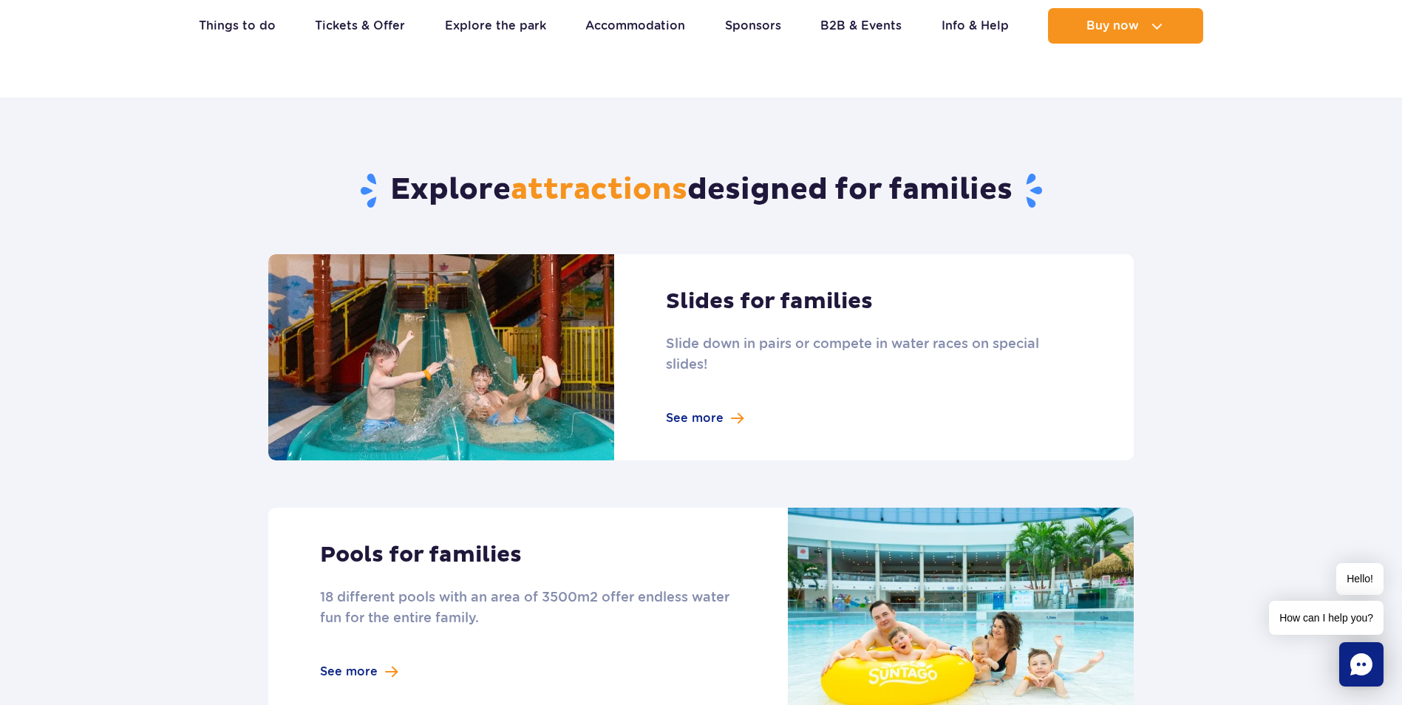
scroll to position [517, 0]
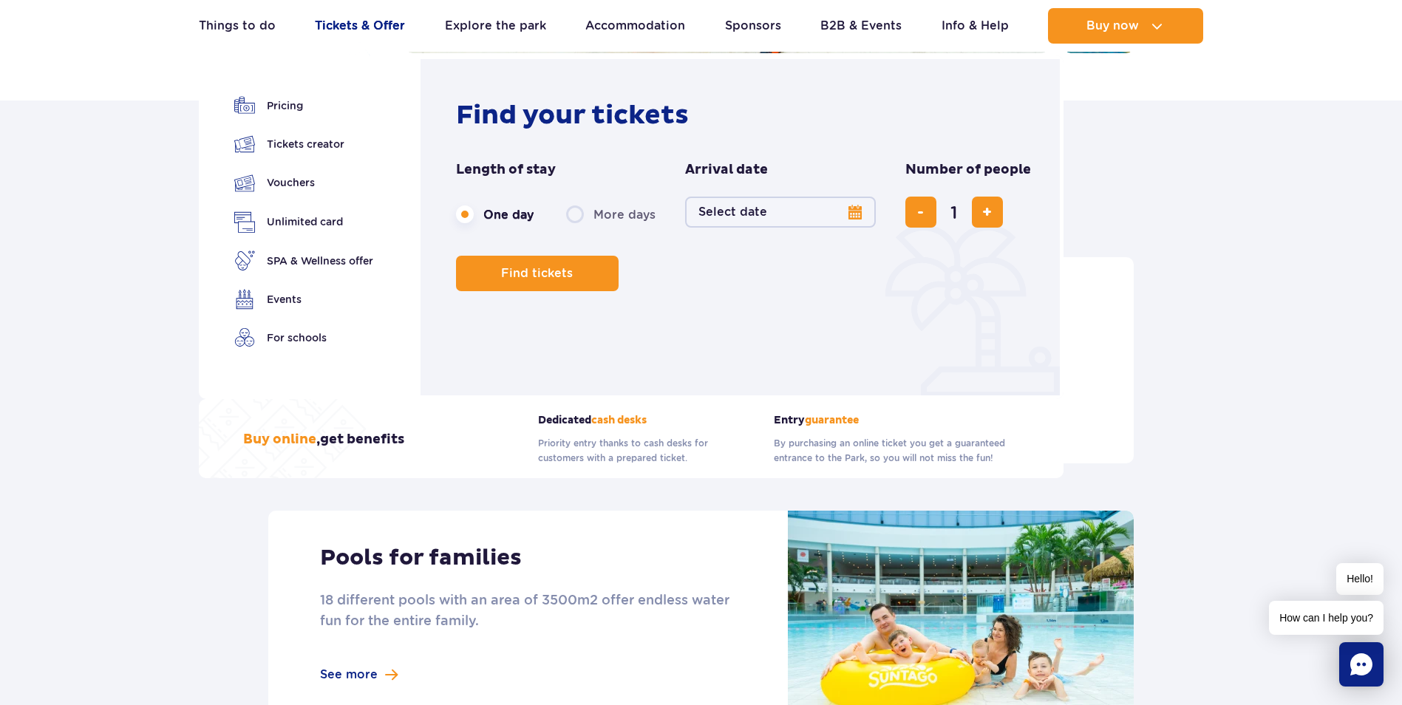
click at [352, 27] on link "Tickets & Offer" at bounding box center [360, 25] width 90 height 35
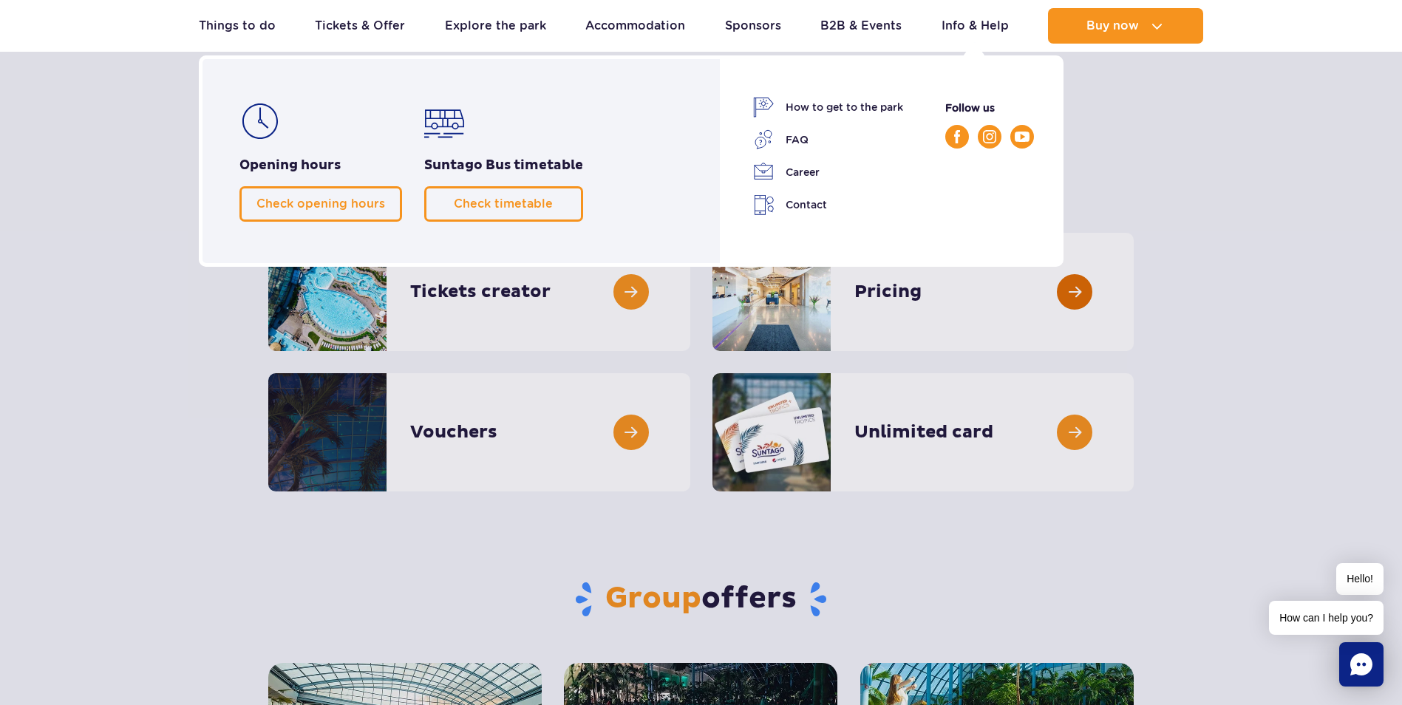
scroll to position [74, 0]
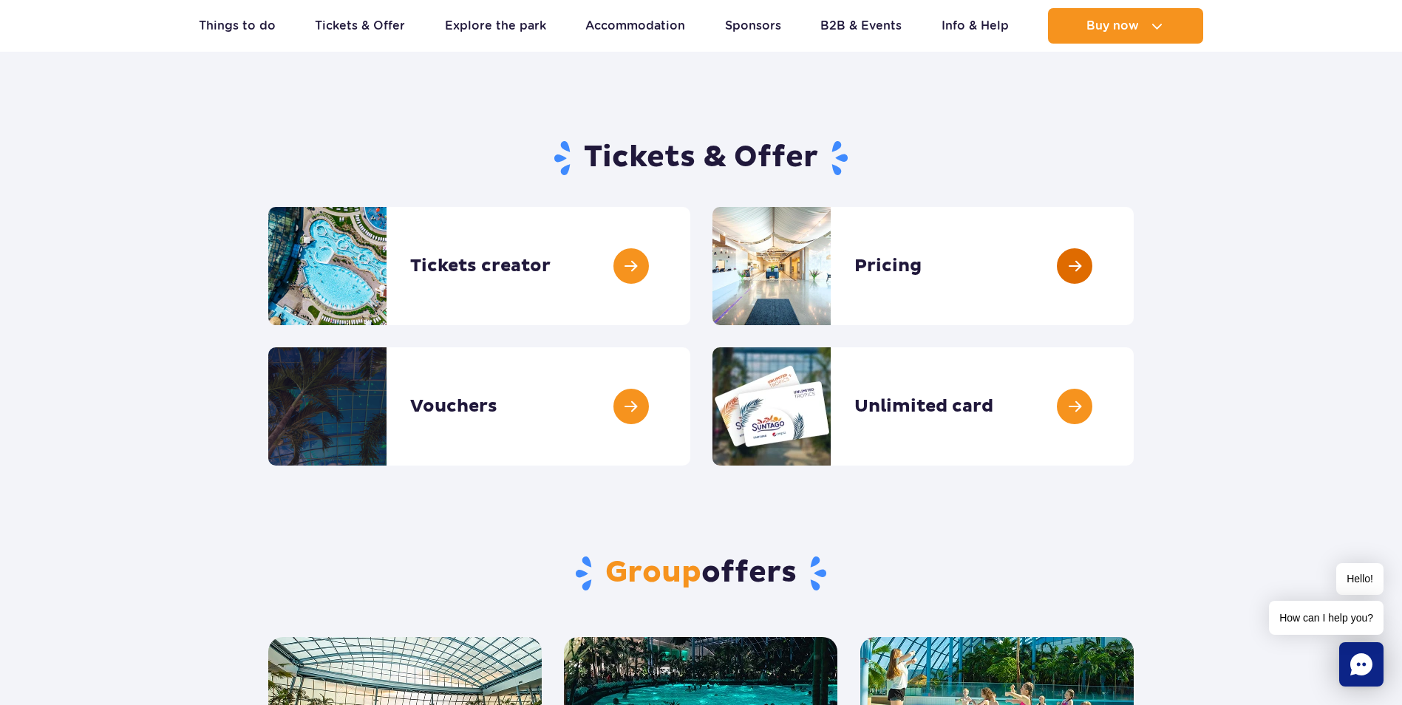
click at [1133, 261] on link at bounding box center [1133, 266] width 0 height 118
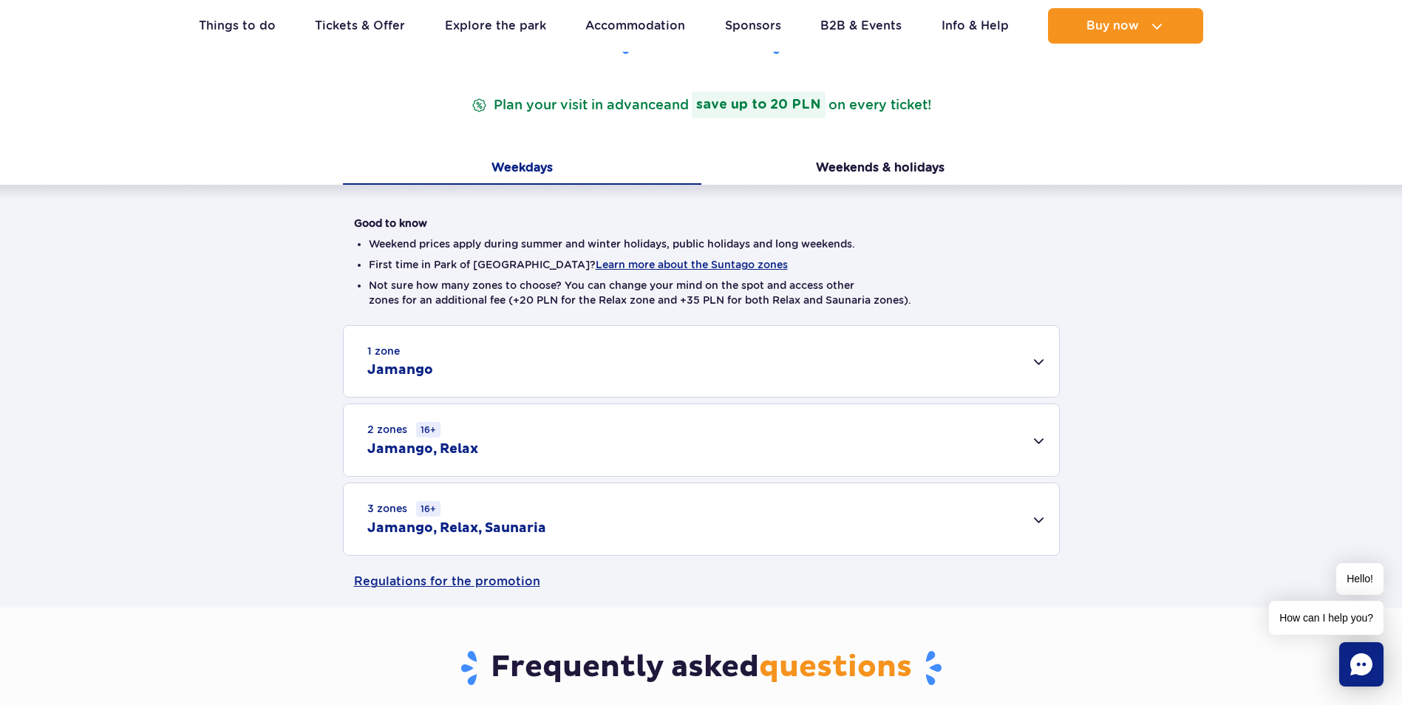
scroll to position [296, 0]
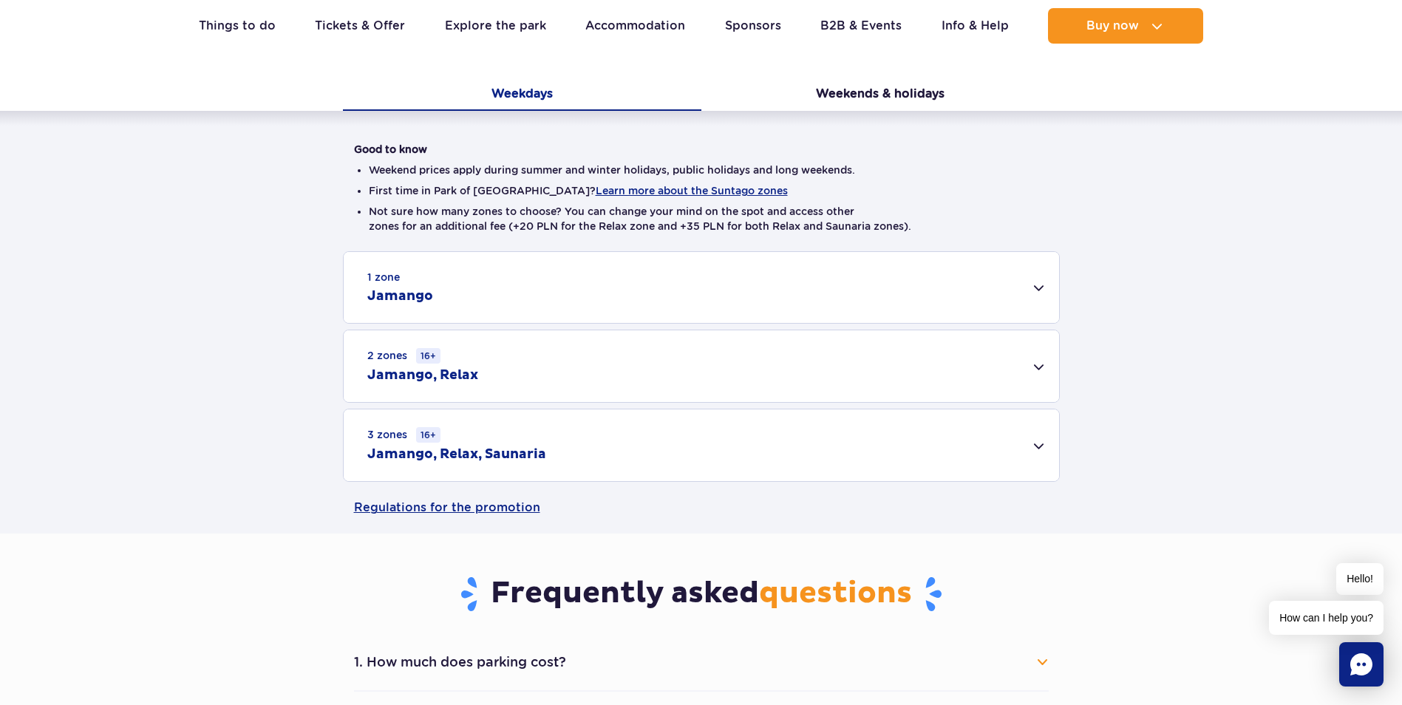
click at [1039, 290] on div "1 zone Jamango" at bounding box center [701, 287] width 715 height 71
click at [1039, 288] on div "1 zone Jamango" at bounding box center [701, 287] width 715 height 71
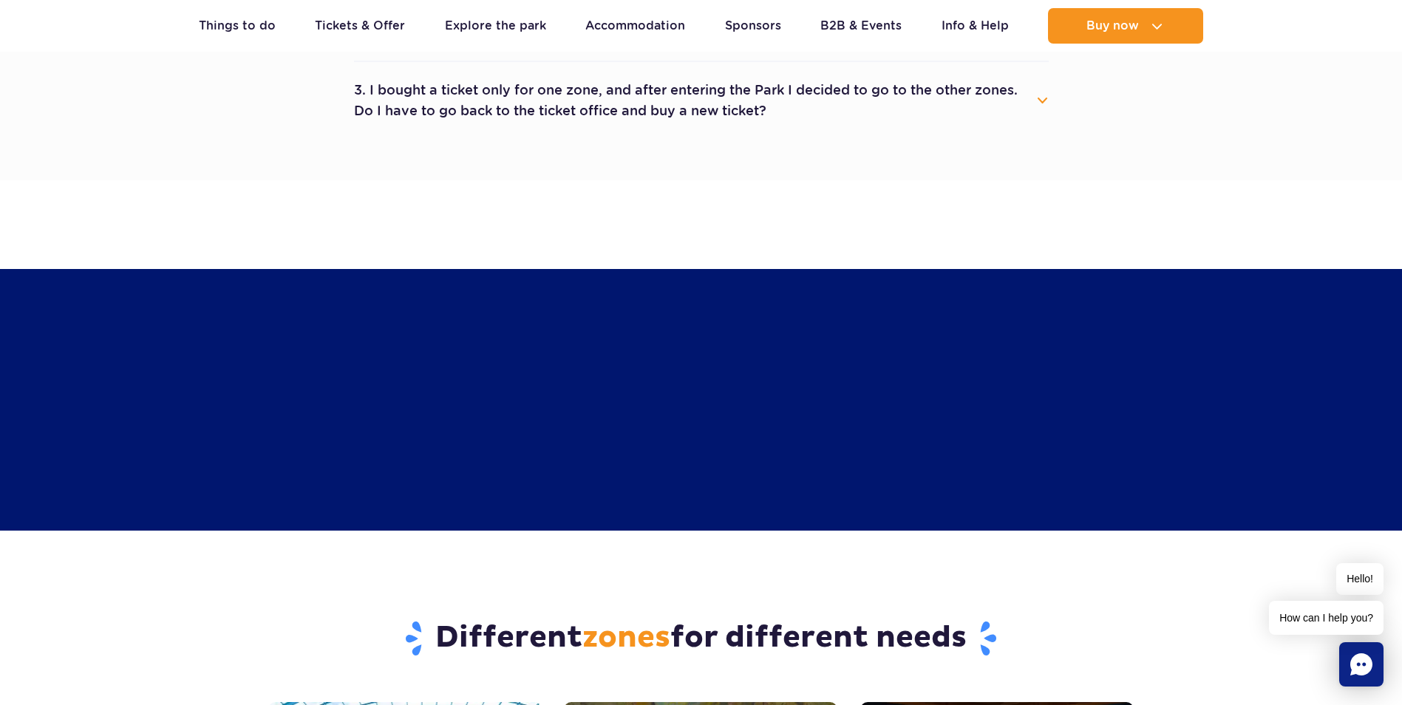
scroll to position [887, 0]
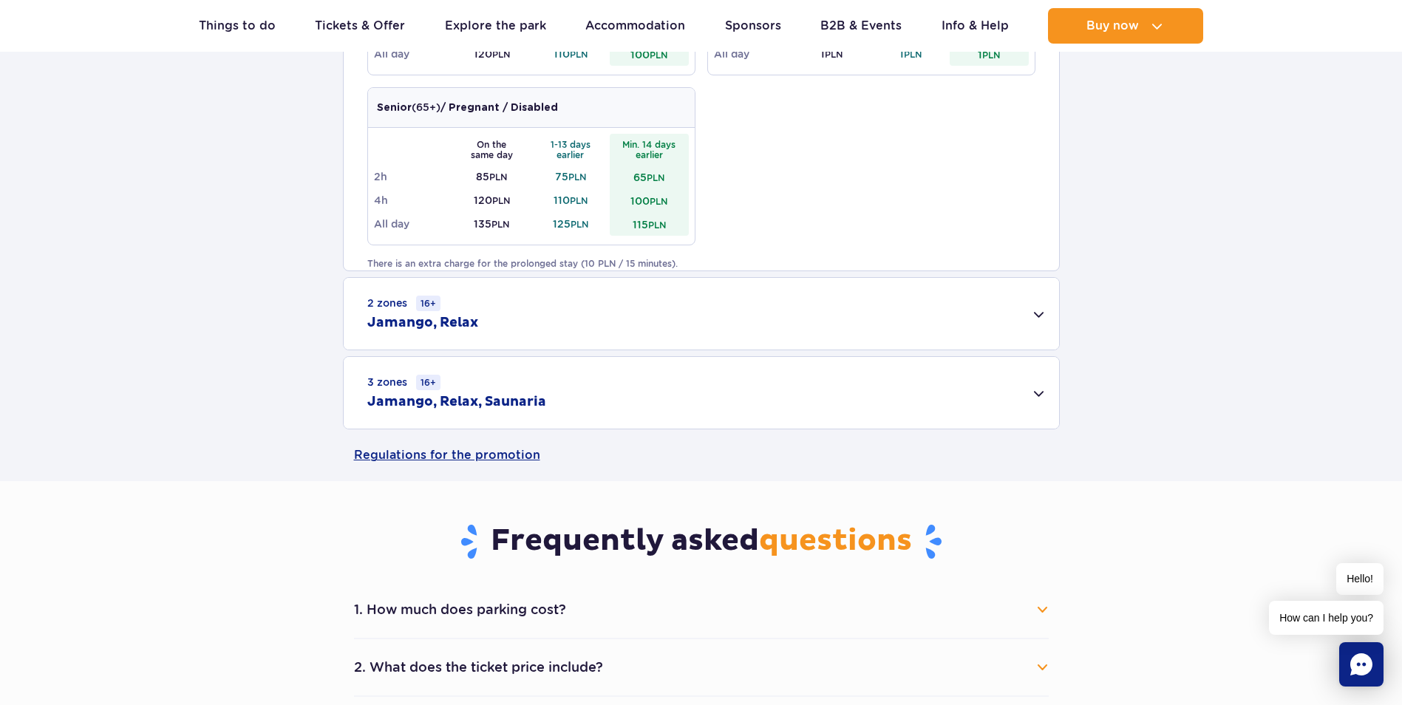
click at [1031, 315] on div "2 zones 16+ [GEOGRAPHIC_DATA], Relax" at bounding box center [701, 314] width 715 height 72
click at [1040, 318] on div "2 zones 16+ [GEOGRAPHIC_DATA], Relax" at bounding box center [701, 314] width 715 height 72
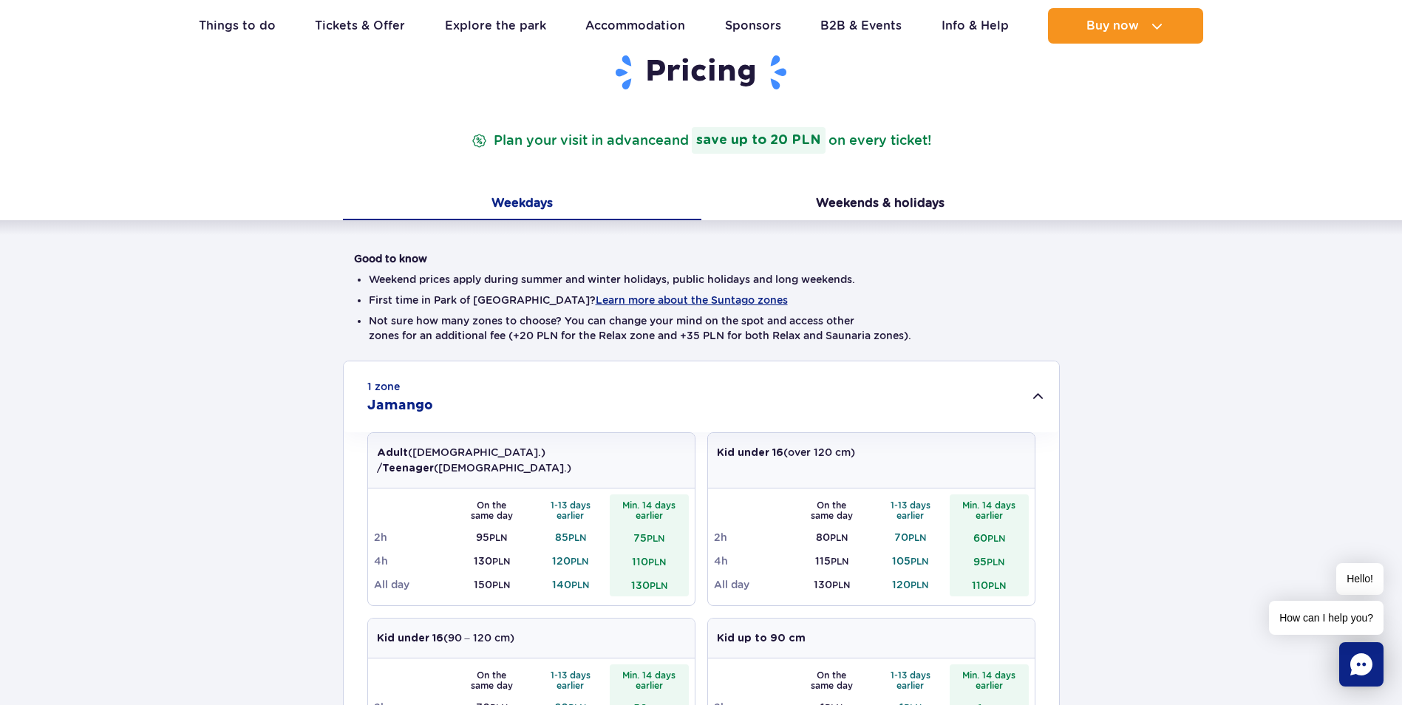
scroll to position [222, 0]
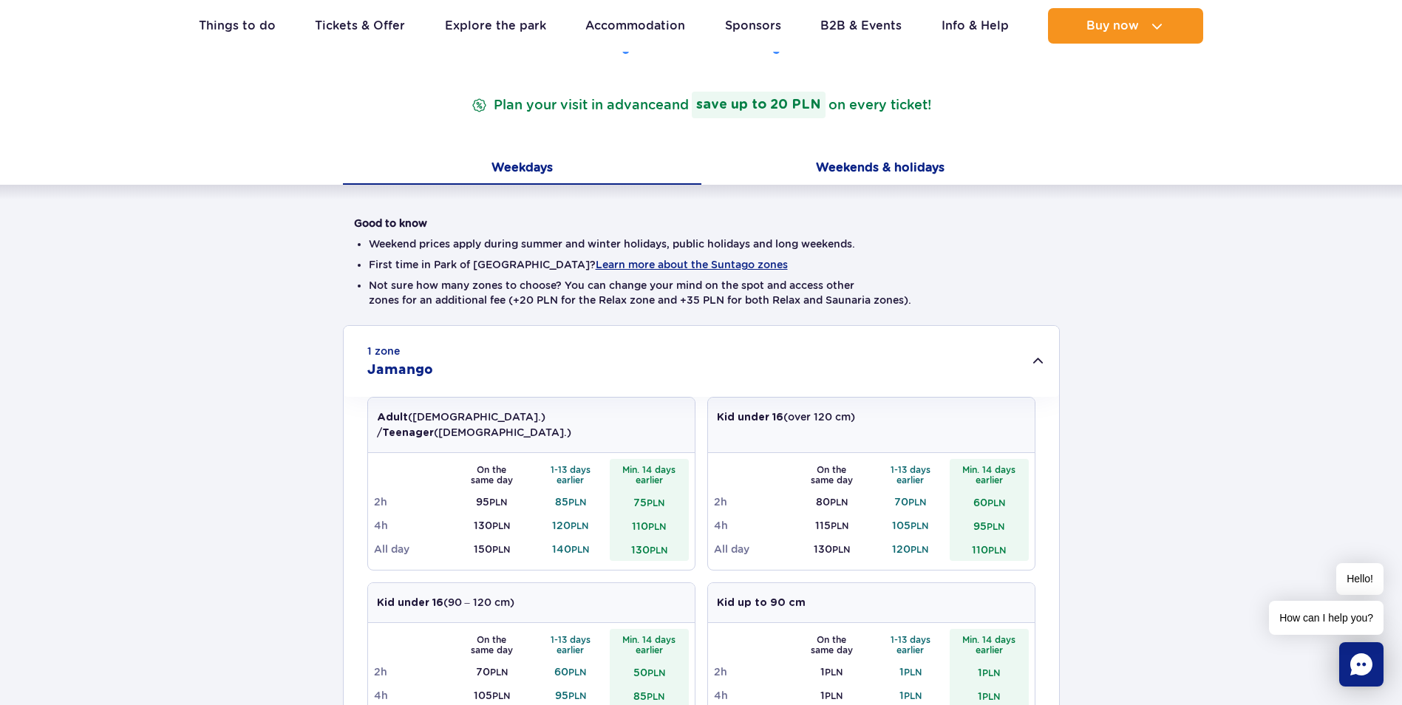
click at [888, 171] on button "Weekends & holidays" at bounding box center [880, 169] width 358 height 31
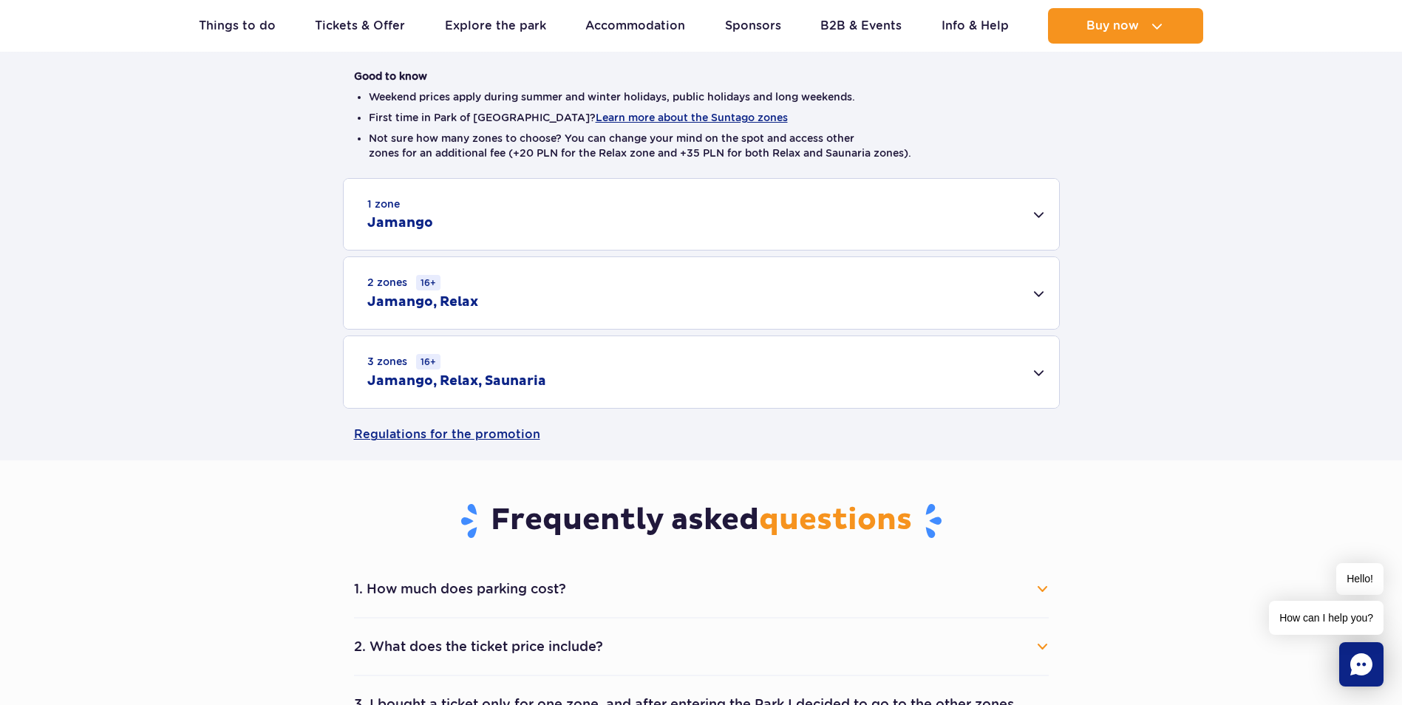
scroll to position [296, 0]
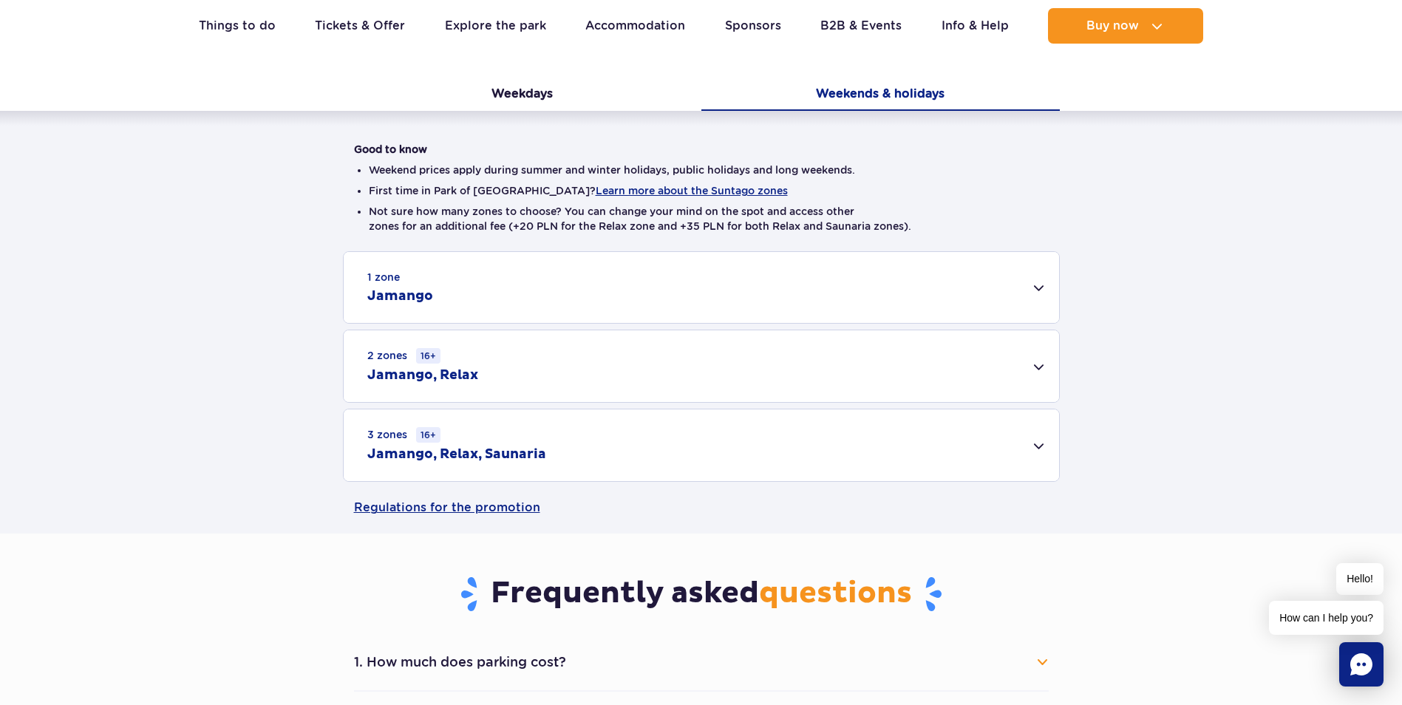
click at [1036, 287] on div "1 zone Jamango" at bounding box center [701, 287] width 715 height 71
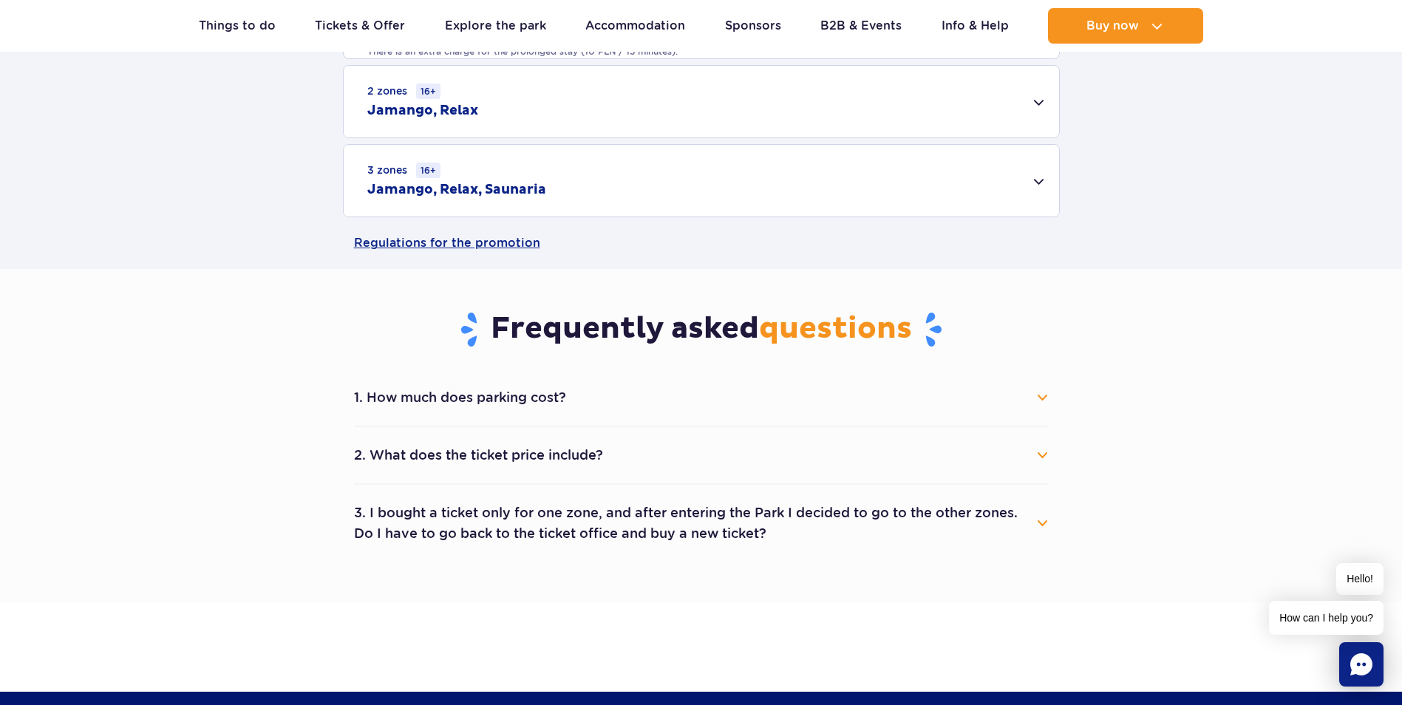
scroll to position [1108, 0]
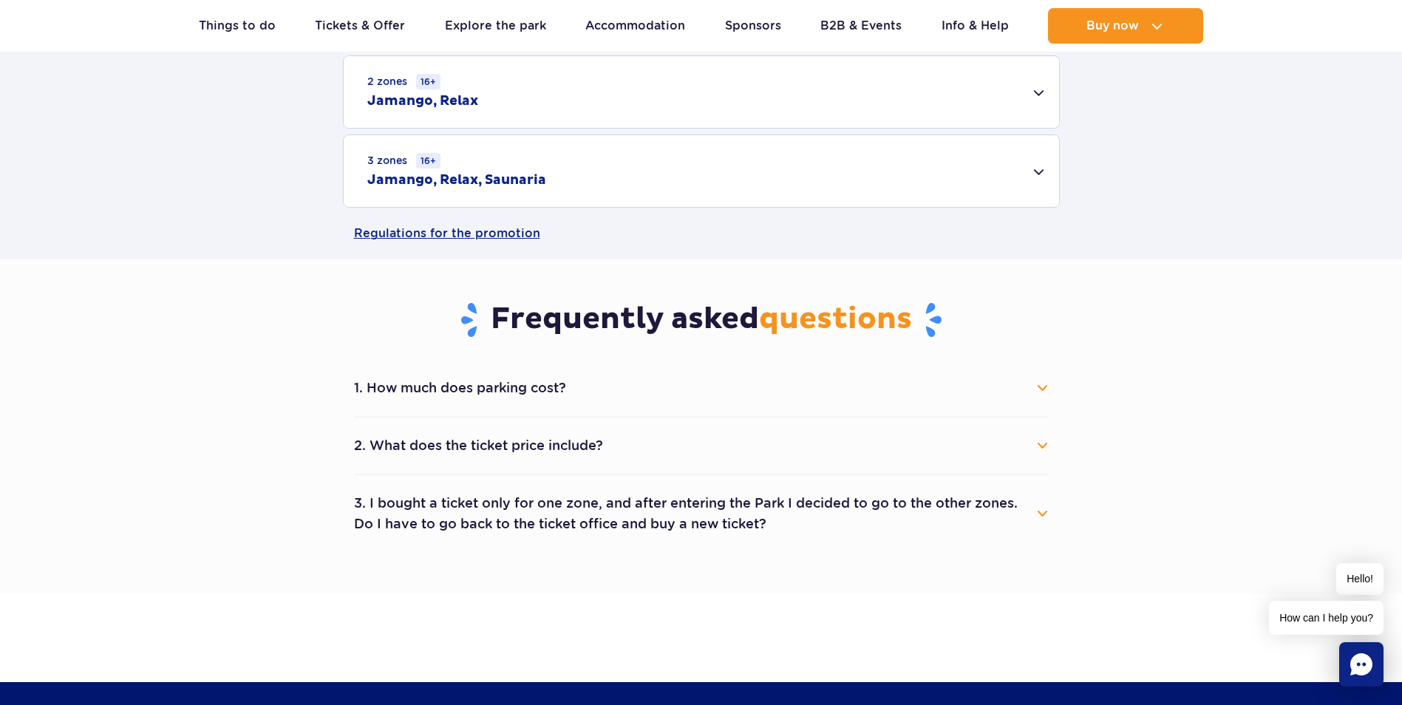
click at [1038, 448] on button "2. What does the ticket price include?" at bounding box center [701, 445] width 694 height 33
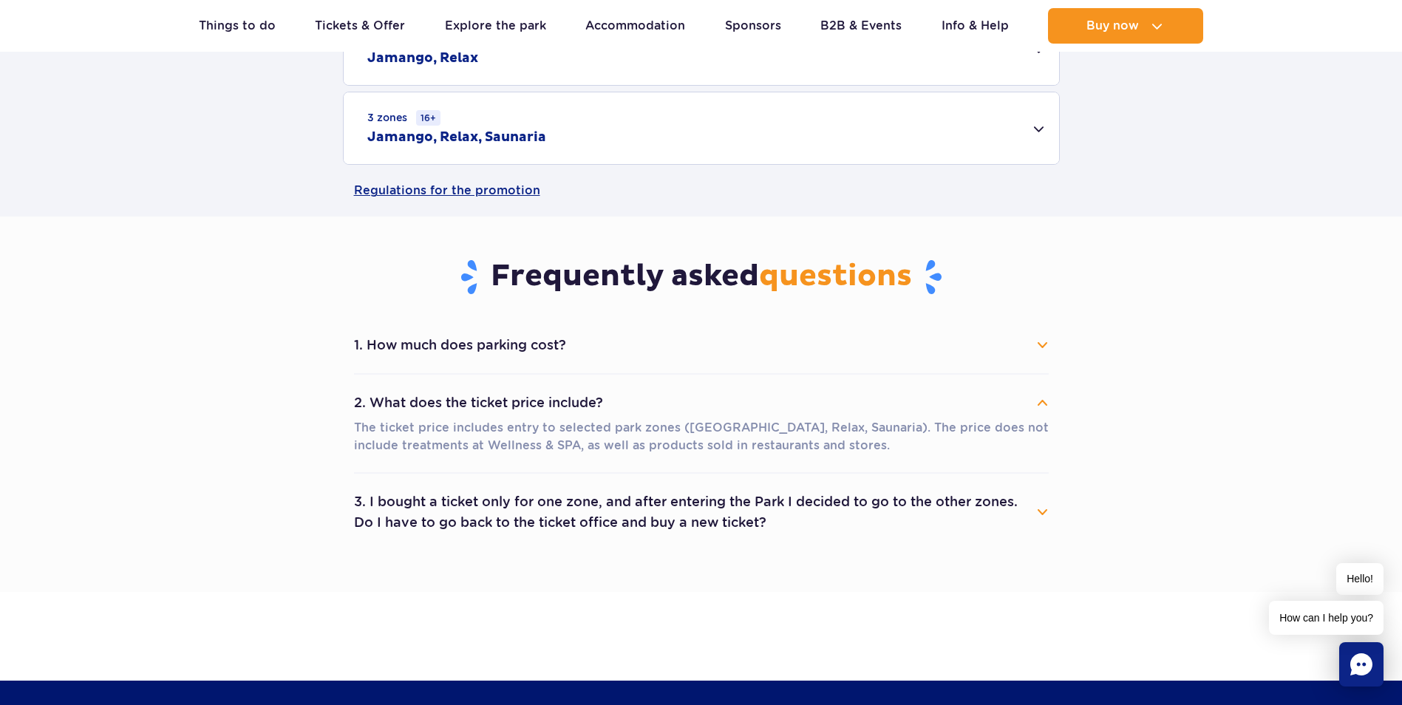
scroll to position [1182, 0]
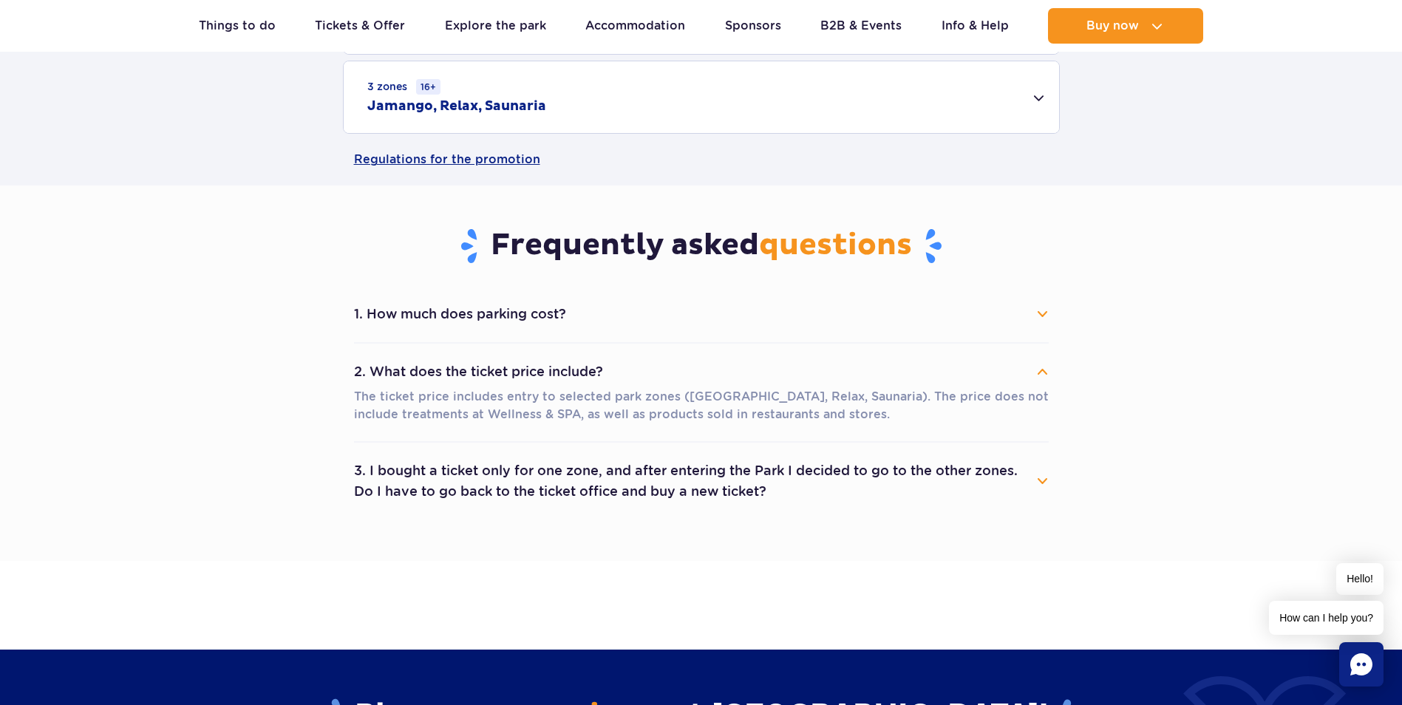
click at [1038, 481] on button "3. I bought a ticket only for one zone, and after entering the Park I decided t…" at bounding box center [701, 480] width 694 height 53
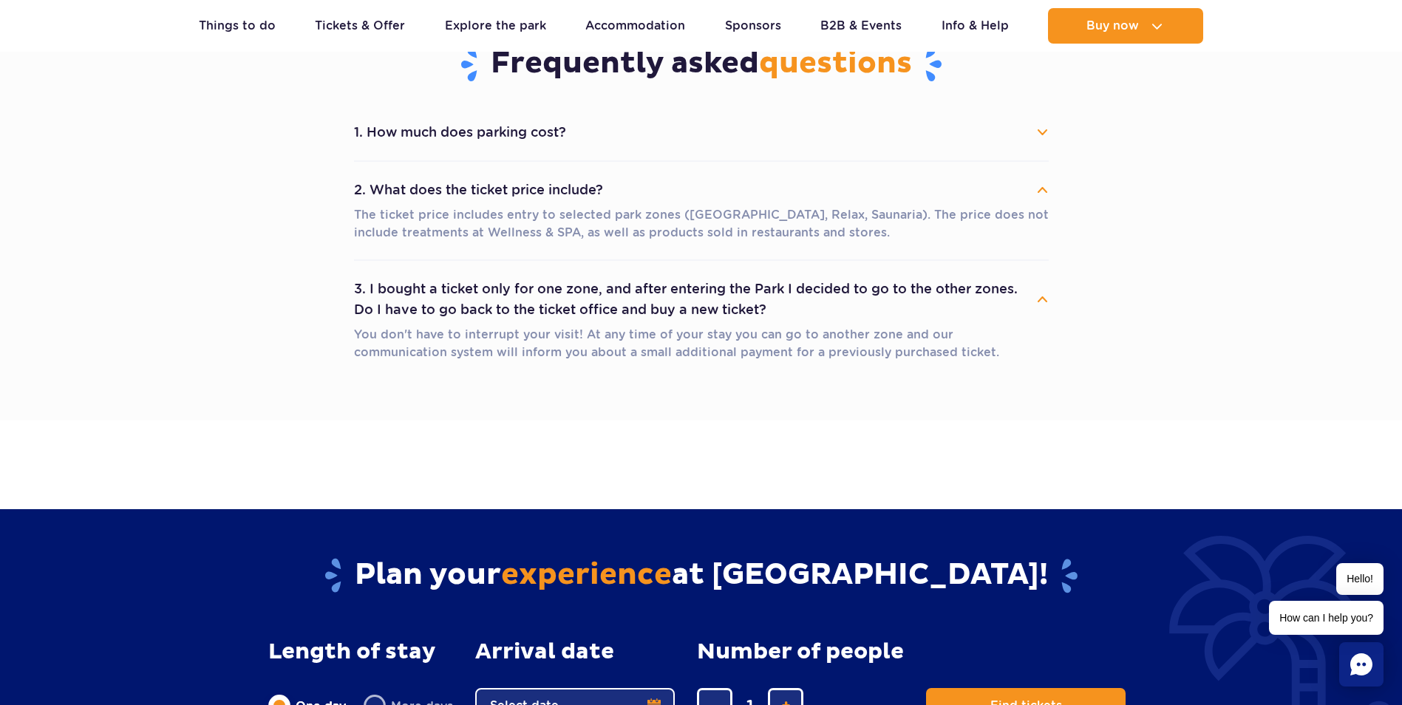
scroll to position [1330, 0]
